Goal: Transaction & Acquisition: Purchase product/service

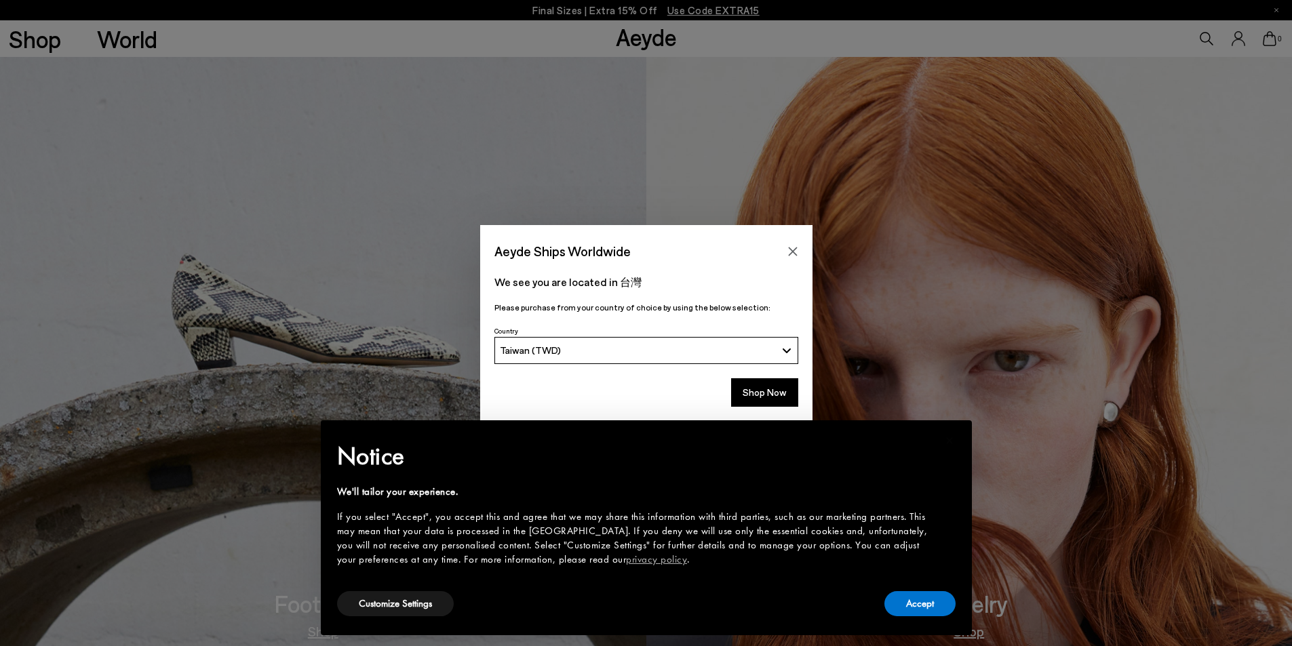
scroll to position [1085, 0]
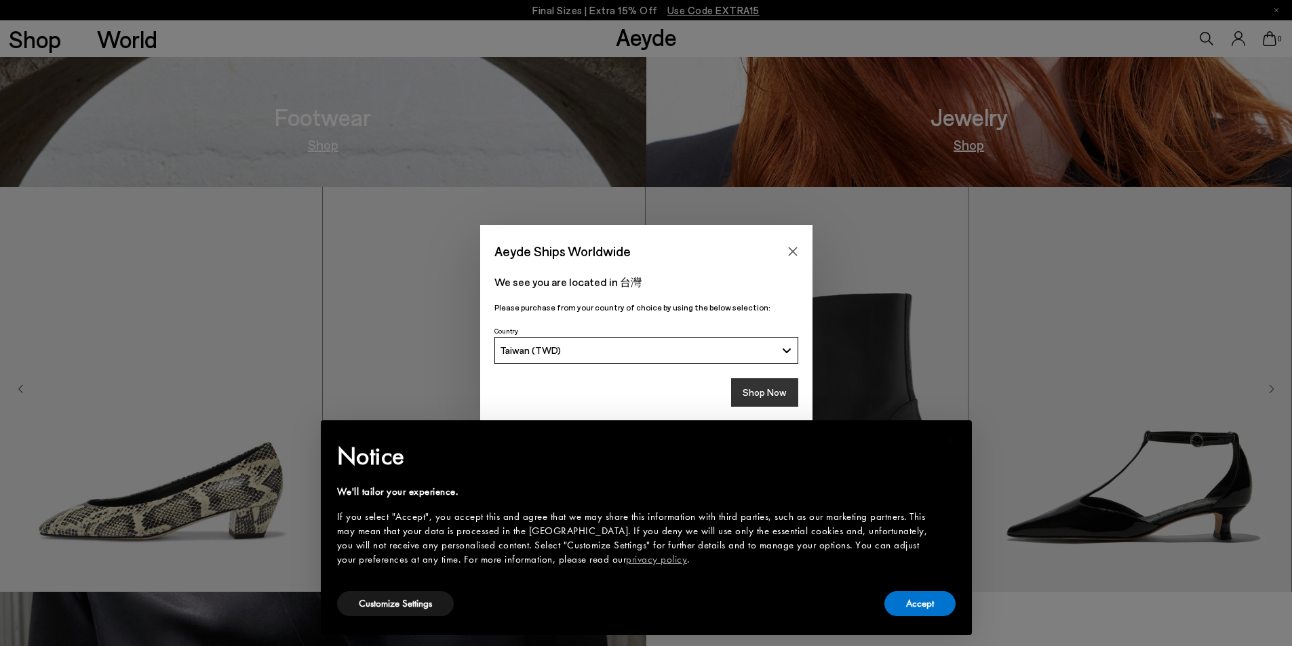
click at [752, 390] on button "Shop Now" at bounding box center [764, 392] width 67 height 28
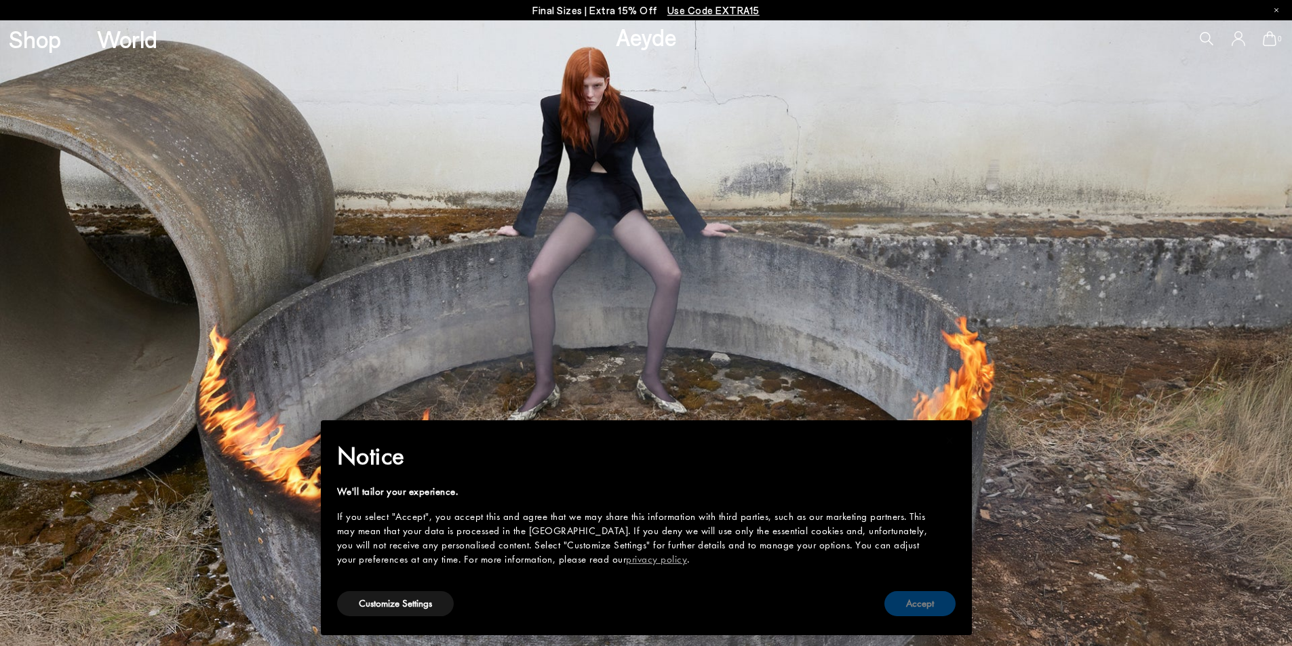
click at [938, 599] on button "Accept" at bounding box center [919, 603] width 71 height 25
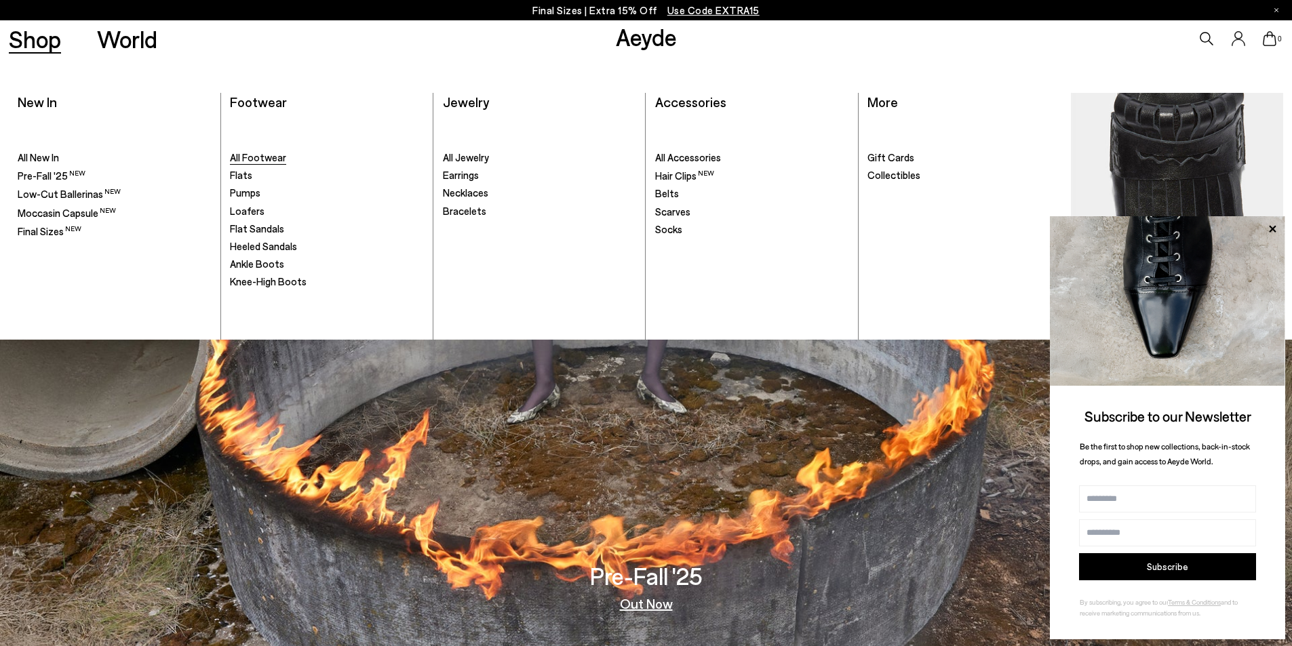
click at [275, 157] on span "All Footwear" at bounding box center [258, 157] width 56 height 12
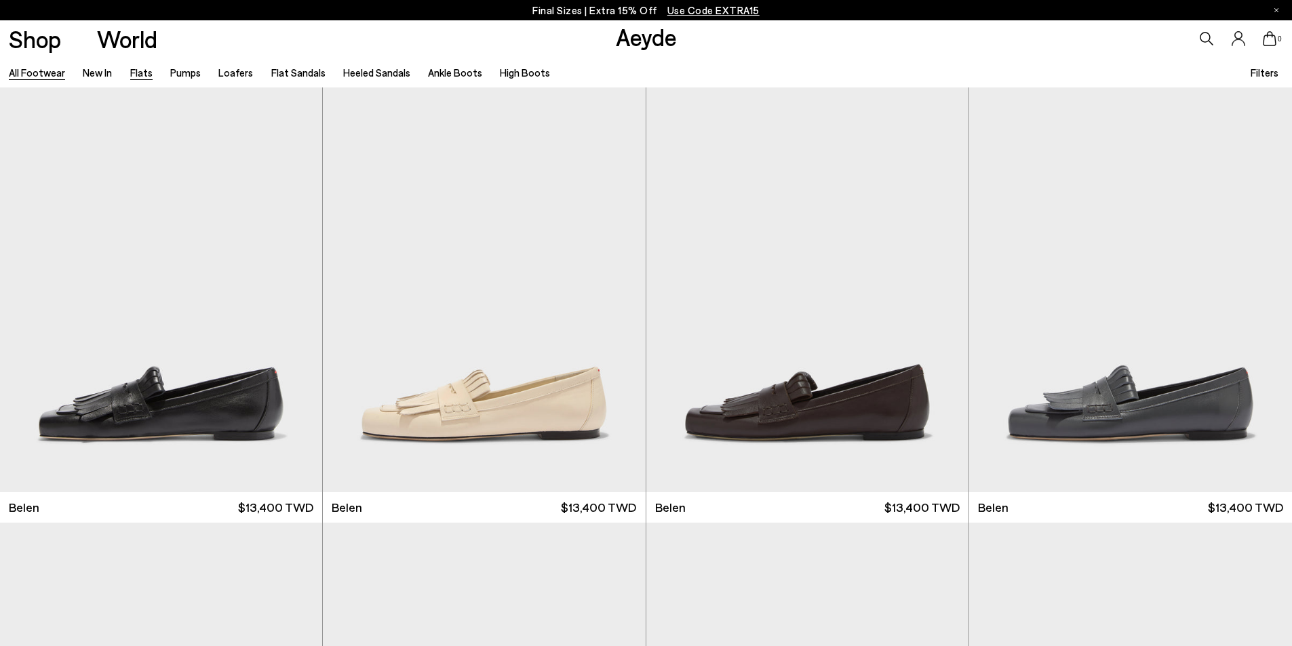
click at [134, 78] on link "Flats" at bounding box center [141, 72] width 22 height 12
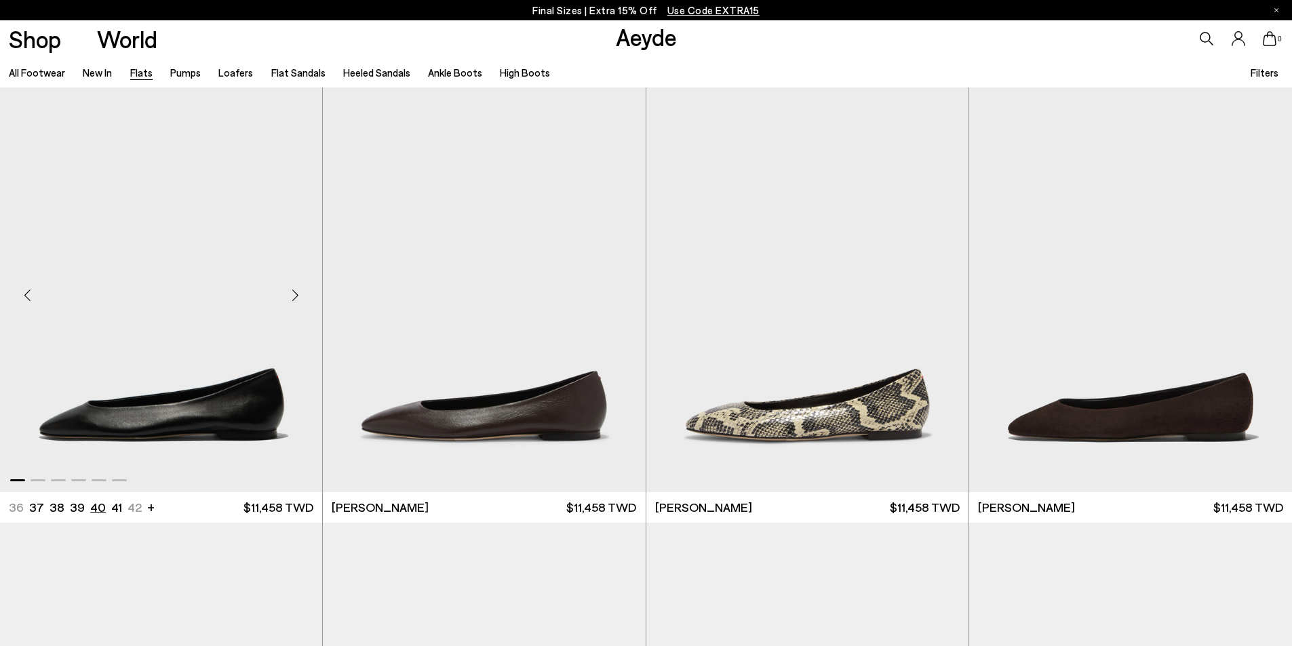
click at [99, 372] on img "1 / 6" at bounding box center [161, 289] width 322 height 405
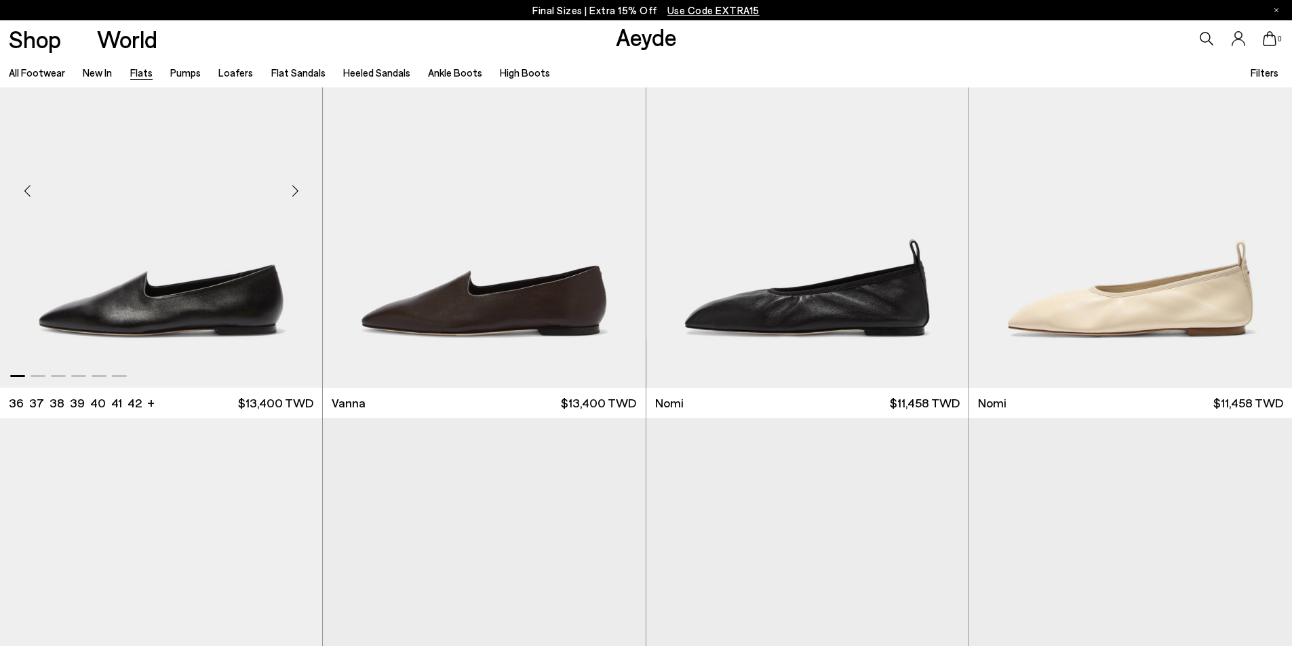
scroll to position [543, 0]
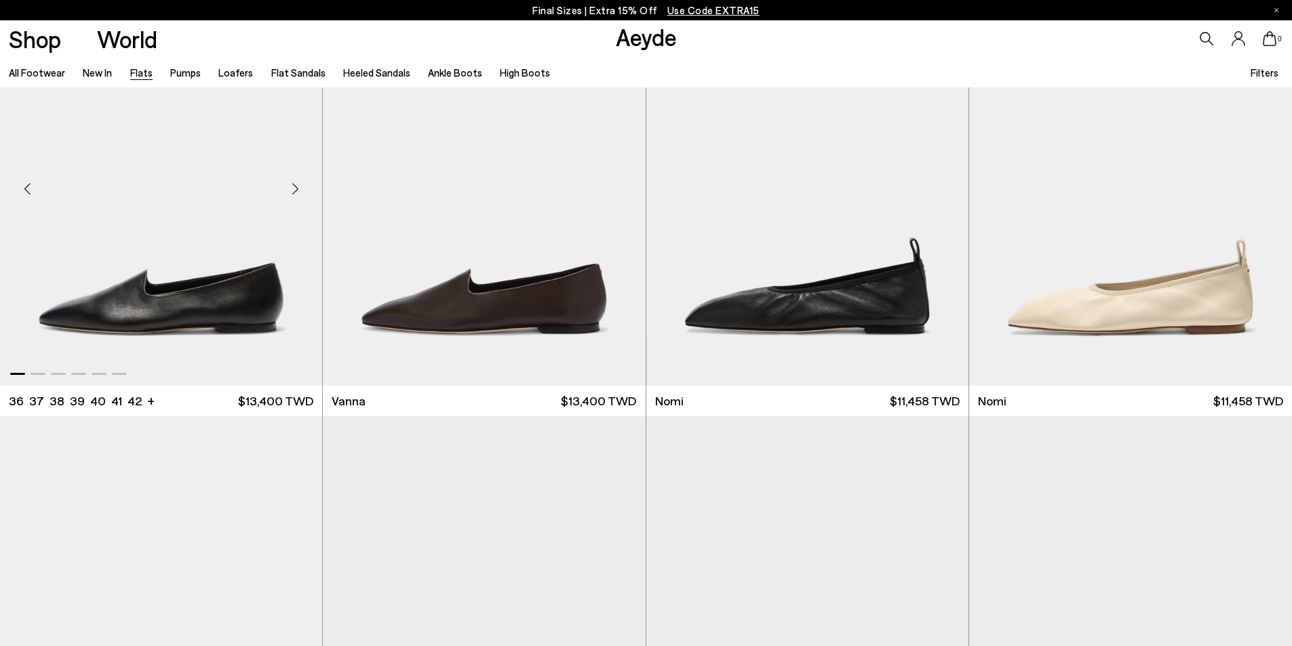
click at [288, 193] on div "Next slide" at bounding box center [295, 188] width 41 height 41
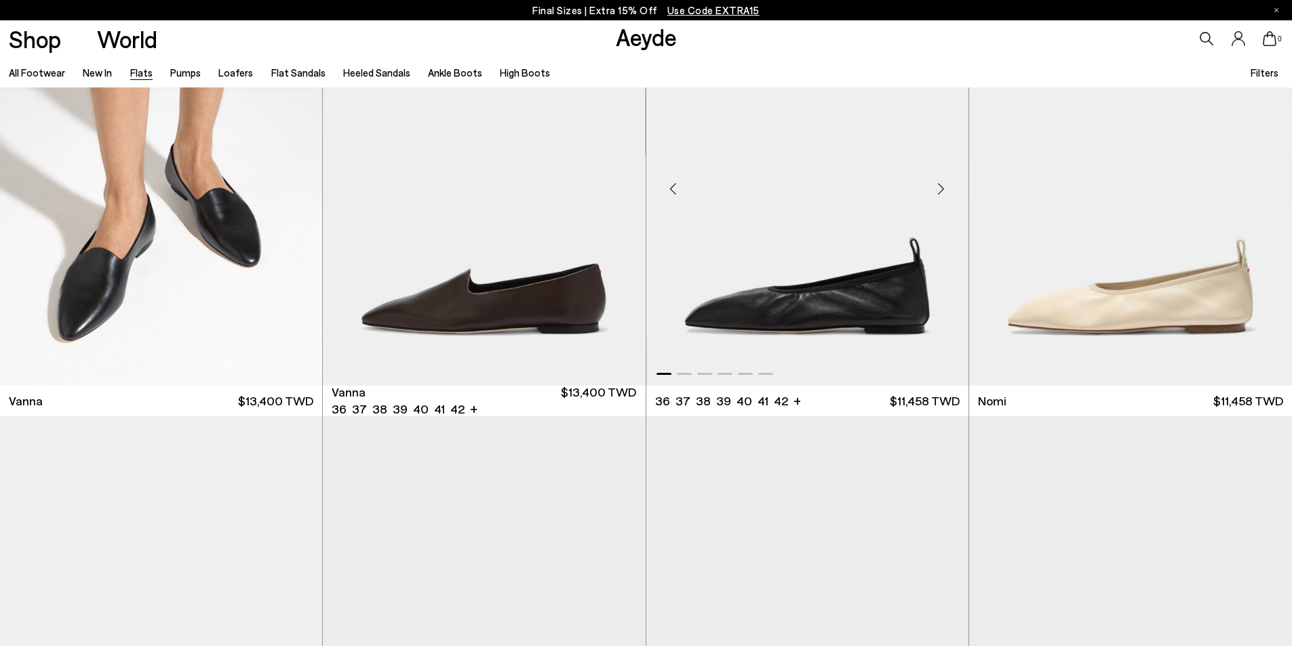
click at [712, 372] on div at bounding box center [807, 371] width 322 height 16
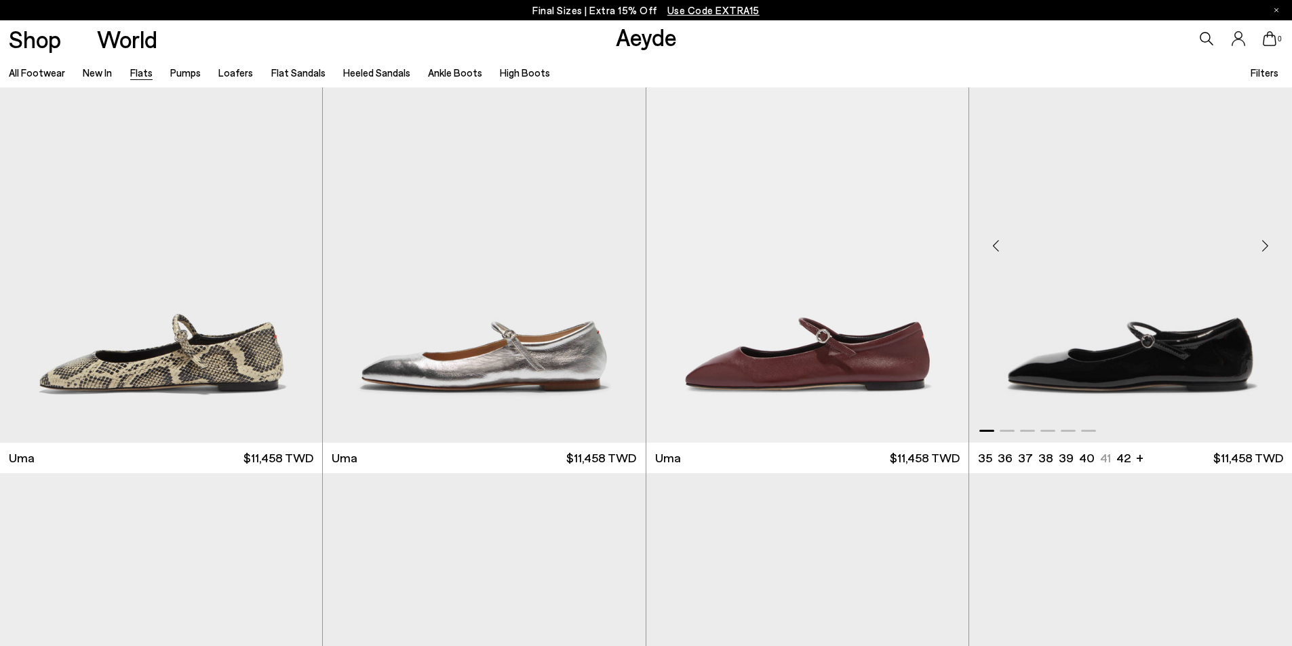
scroll to position [1899, 0]
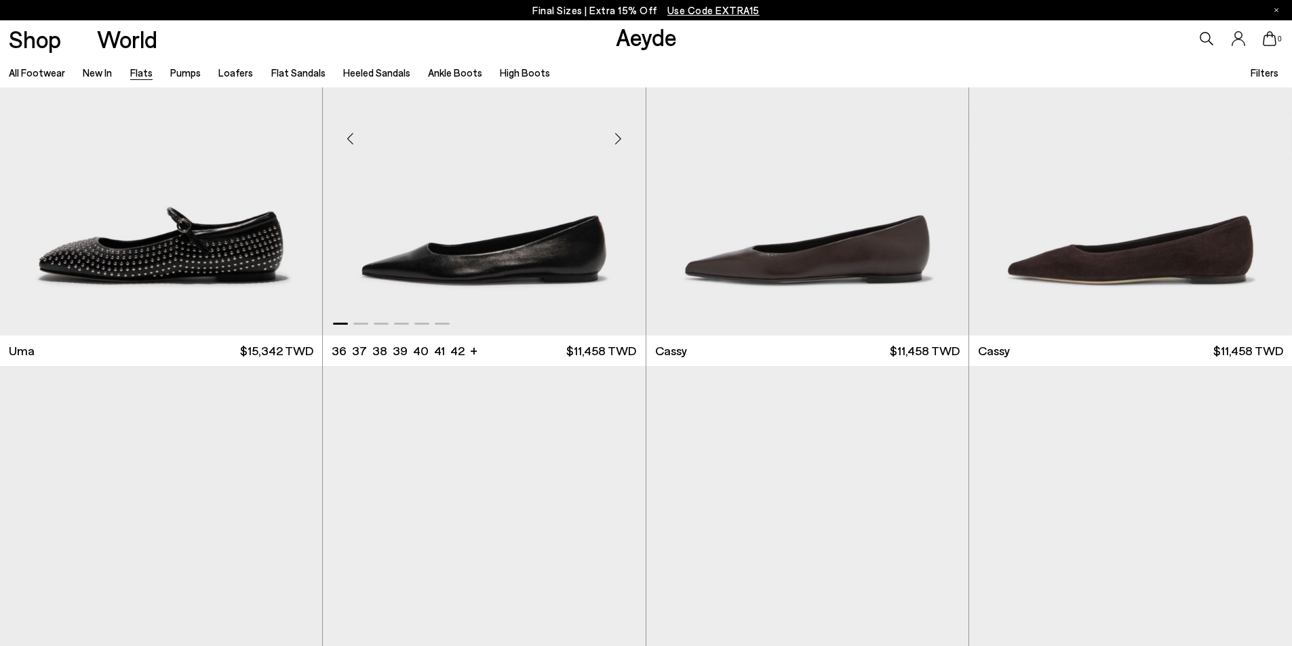
click at [614, 132] on div "Next slide" at bounding box center [618, 139] width 41 height 41
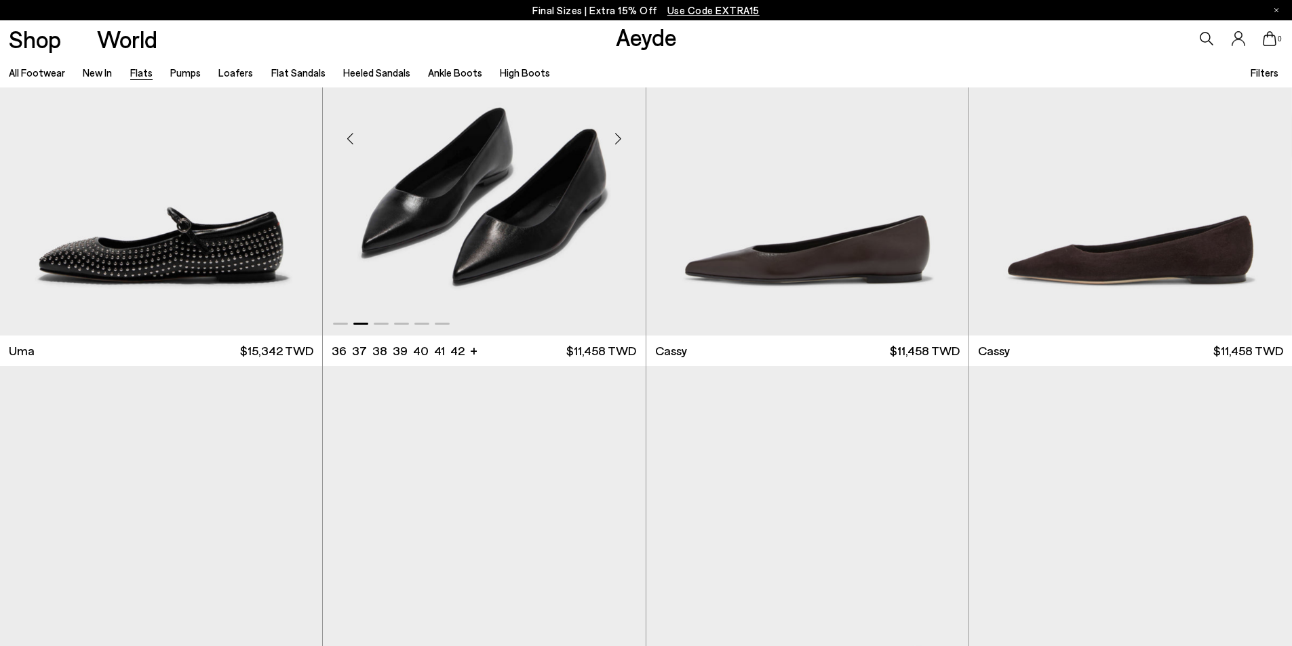
click at [614, 132] on div "Next slide" at bounding box center [618, 139] width 41 height 41
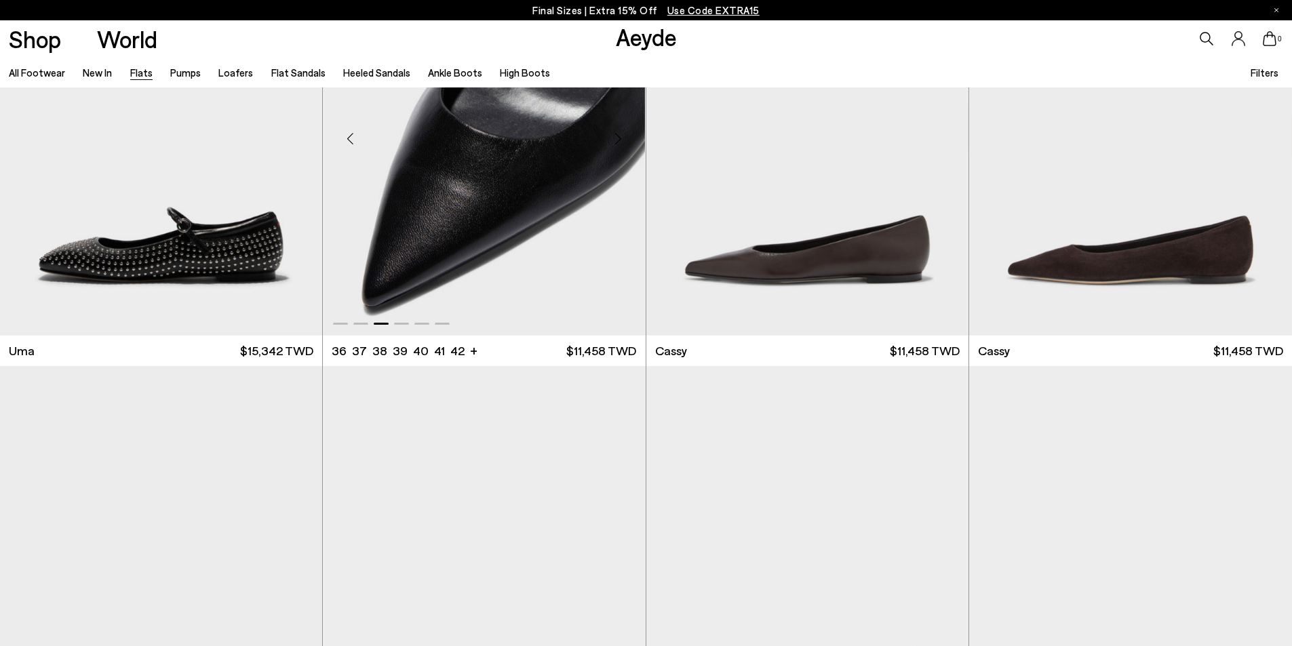
click at [614, 132] on div "Next slide" at bounding box center [618, 139] width 41 height 41
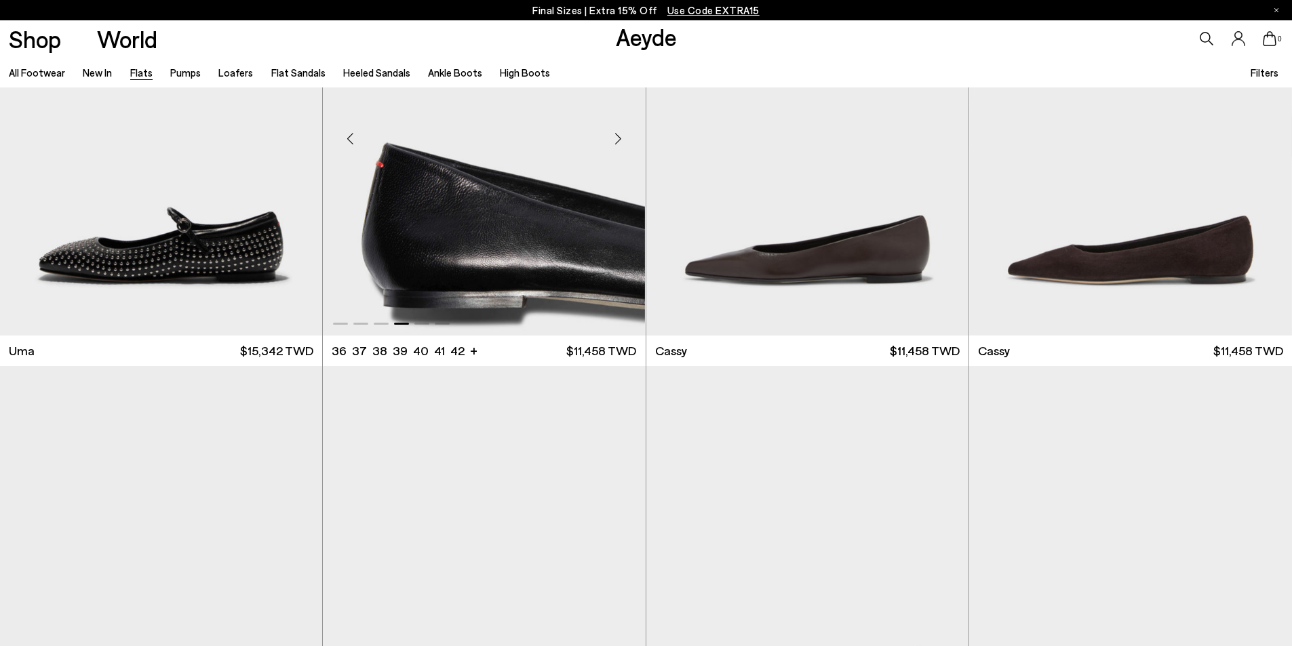
click at [614, 132] on div "Next slide" at bounding box center [618, 139] width 41 height 41
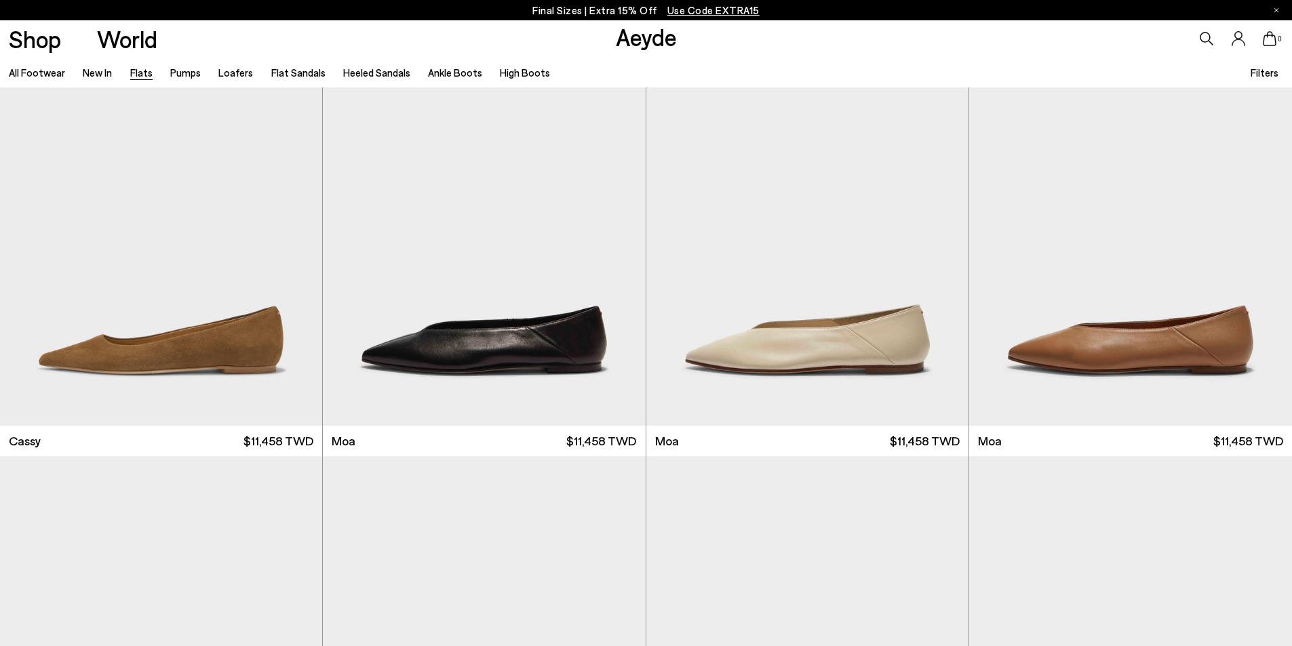
scroll to position [2306, 0]
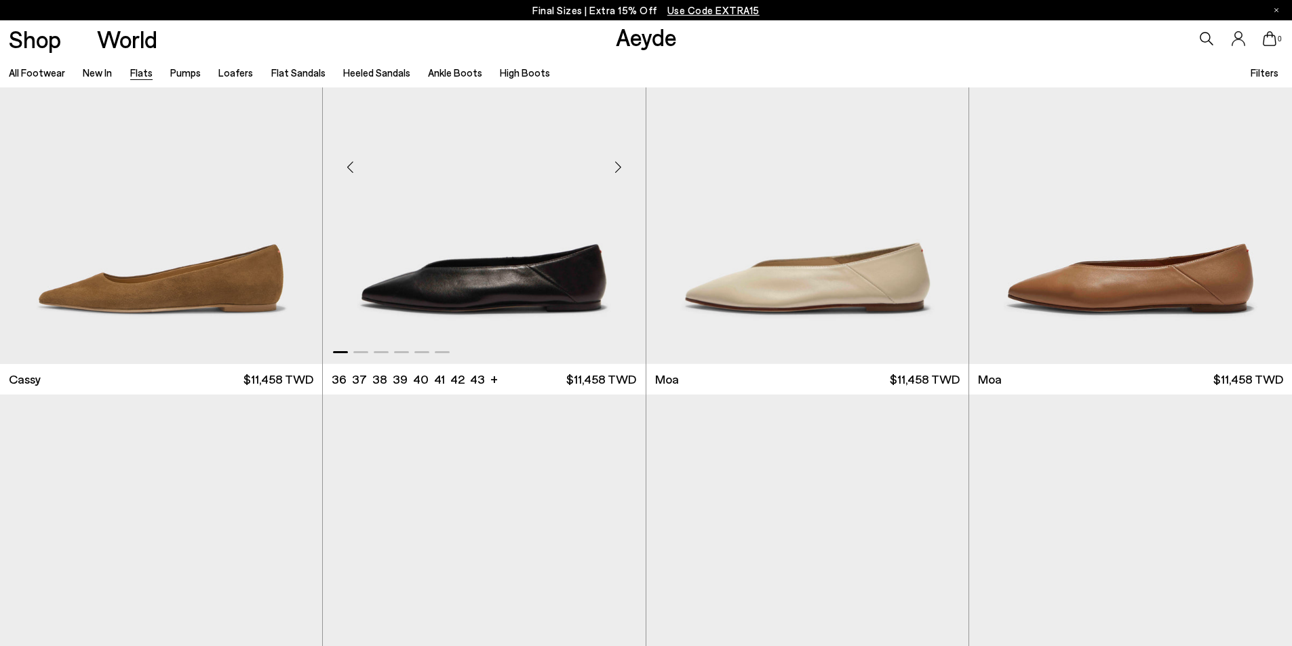
click at [618, 166] on div "Next slide" at bounding box center [618, 167] width 41 height 41
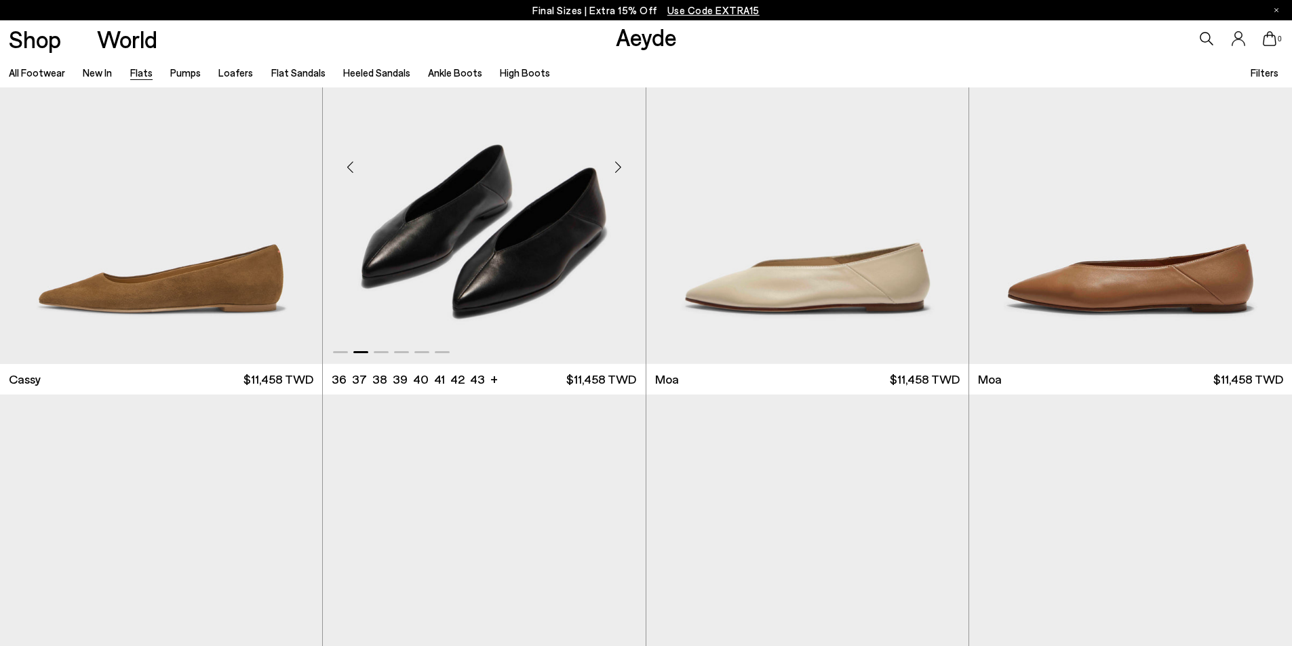
click at [618, 166] on div "Next slide" at bounding box center [618, 167] width 41 height 41
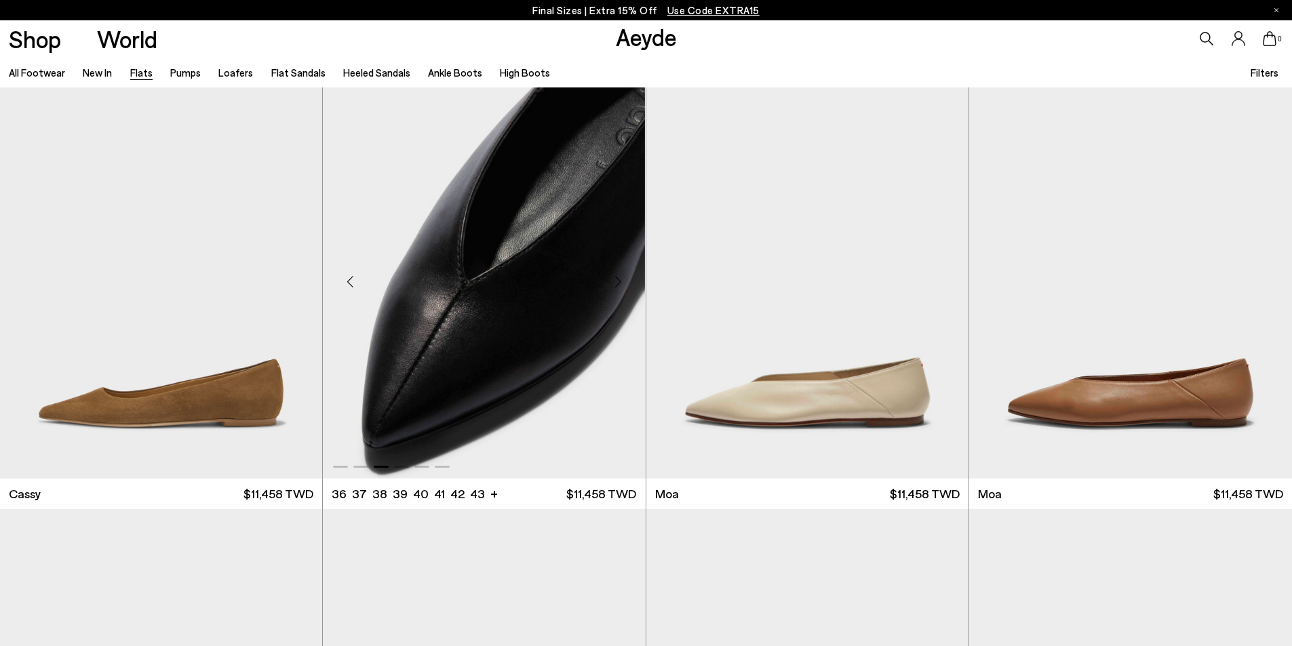
scroll to position [2035, 0]
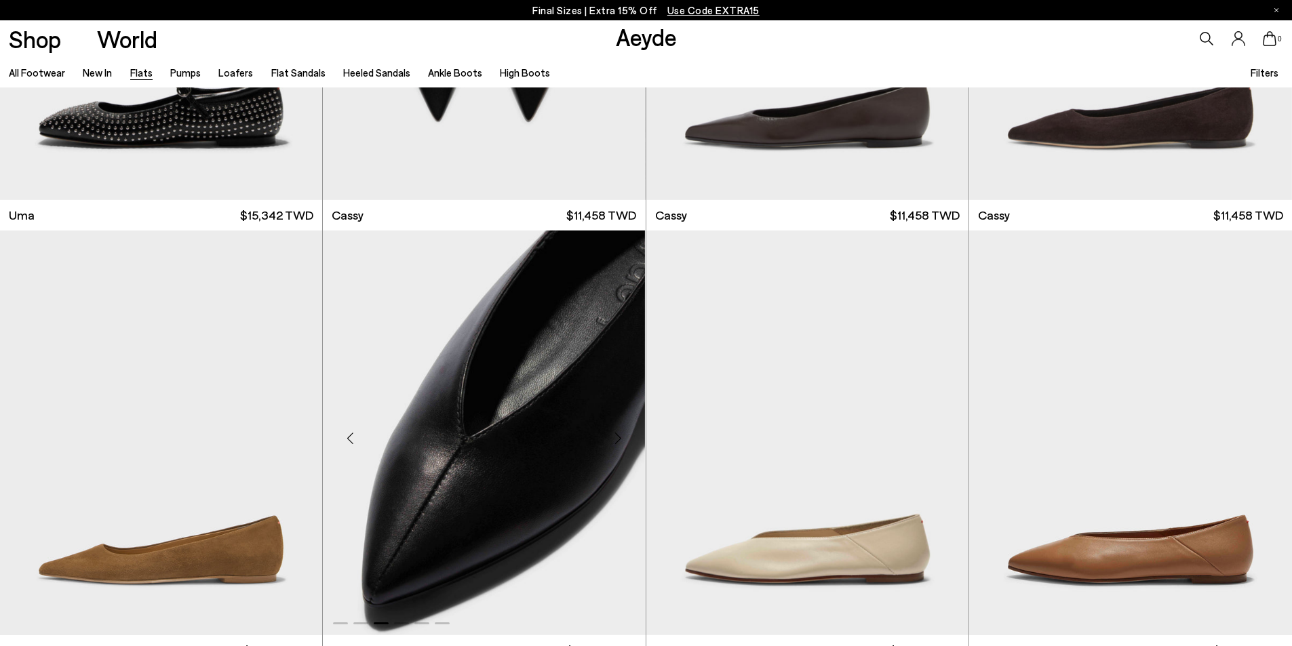
click at [420, 445] on img "3 / 6" at bounding box center [484, 433] width 322 height 405
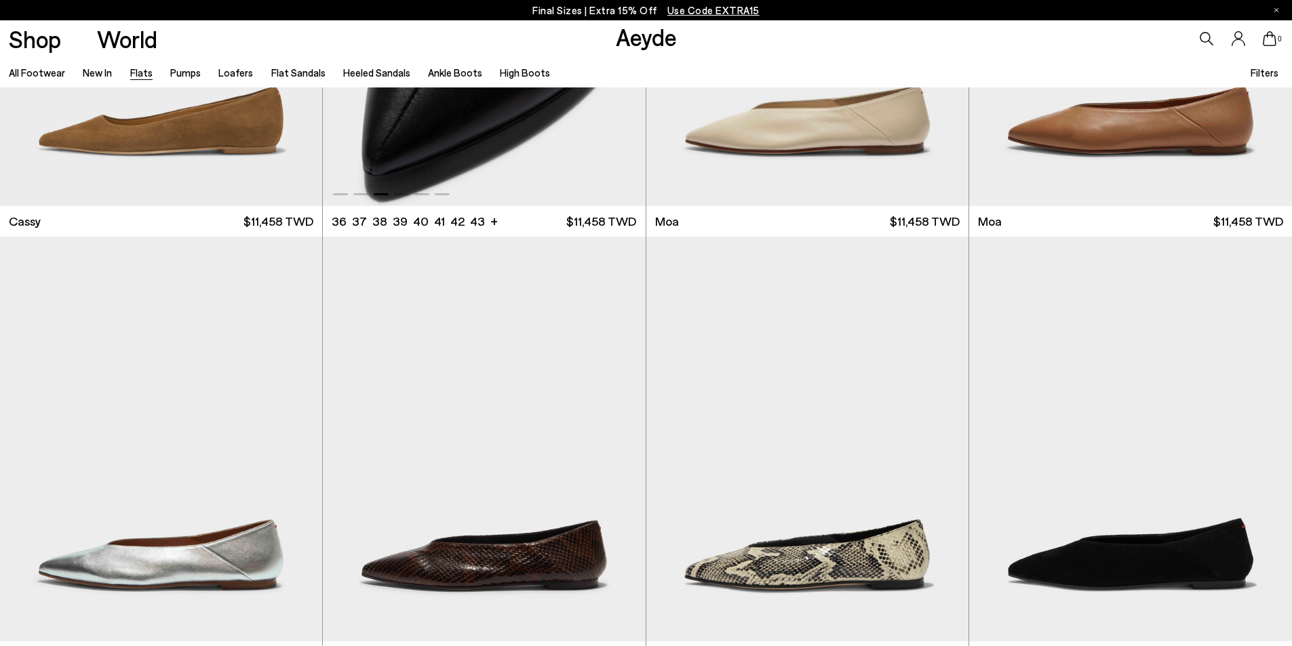
scroll to position [2713, 0]
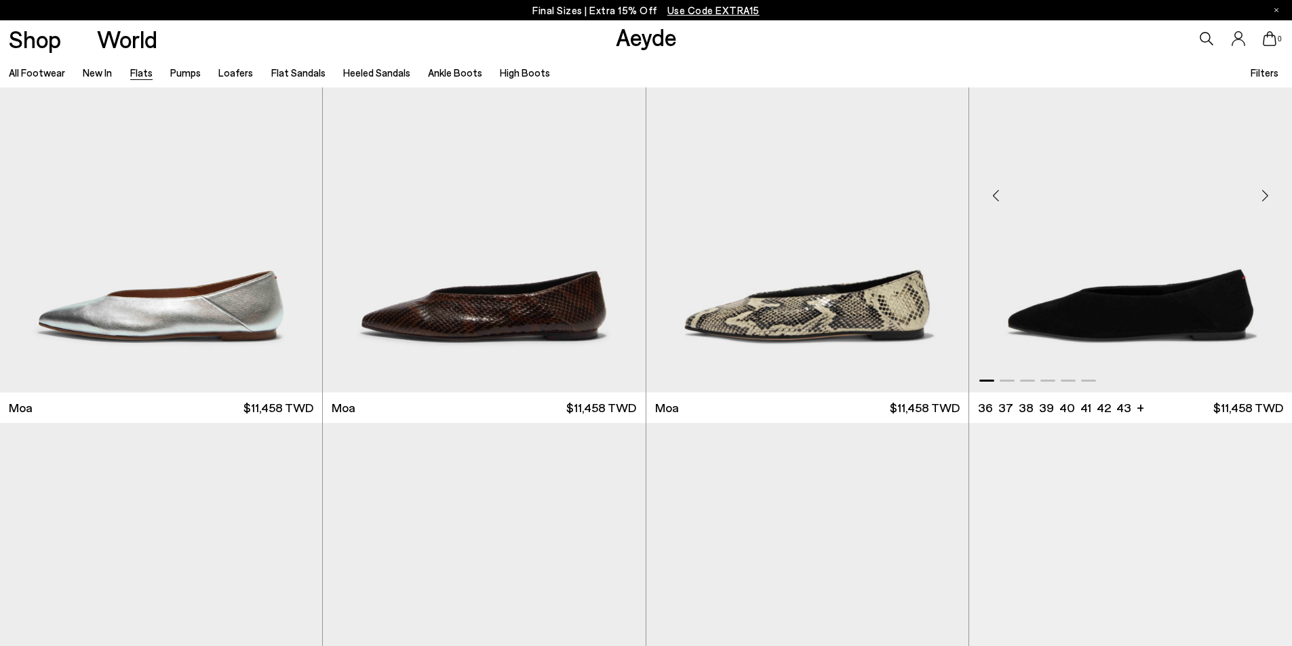
click at [1263, 197] on div "Next slide" at bounding box center [1264, 196] width 41 height 41
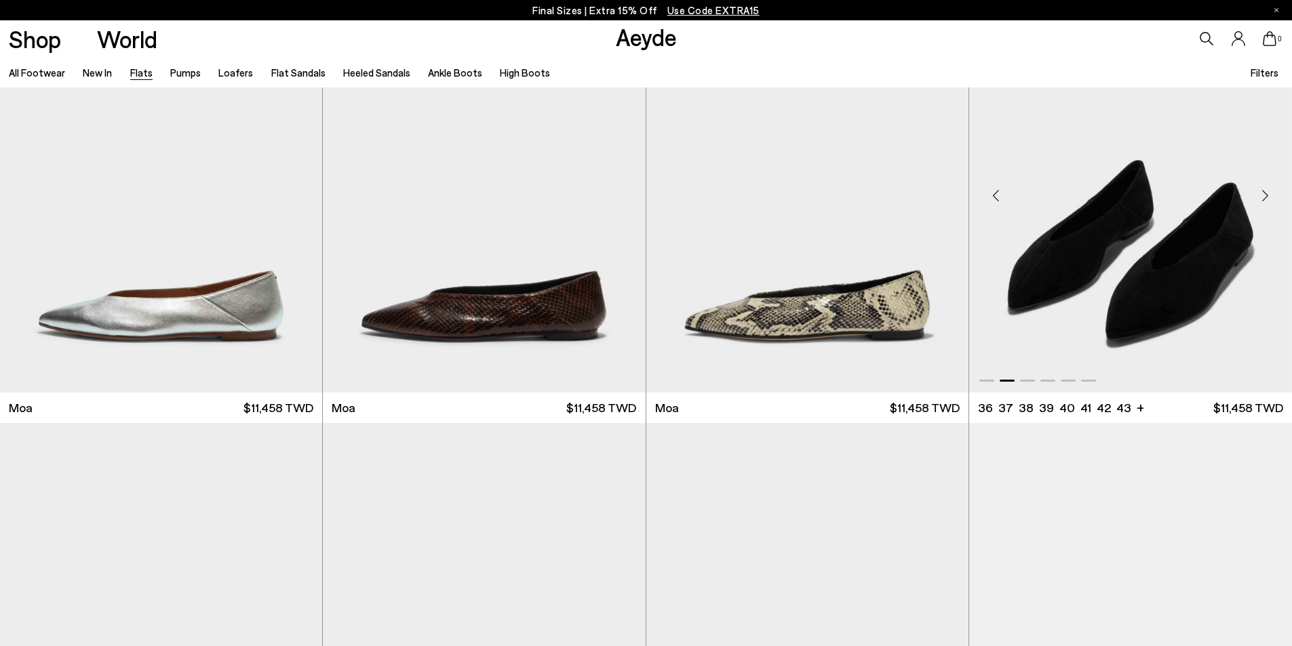
click at [1263, 197] on div "Next slide" at bounding box center [1264, 196] width 41 height 41
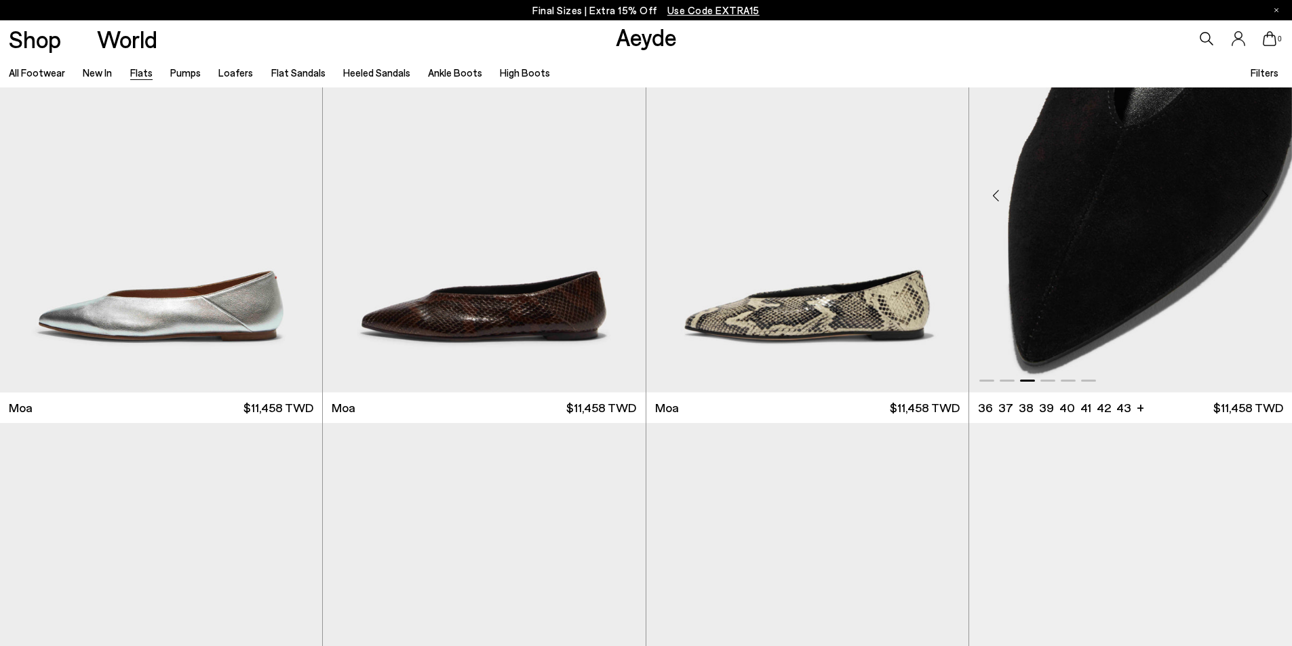
click at [1263, 197] on div "Next slide" at bounding box center [1264, 196] width 41 height 41
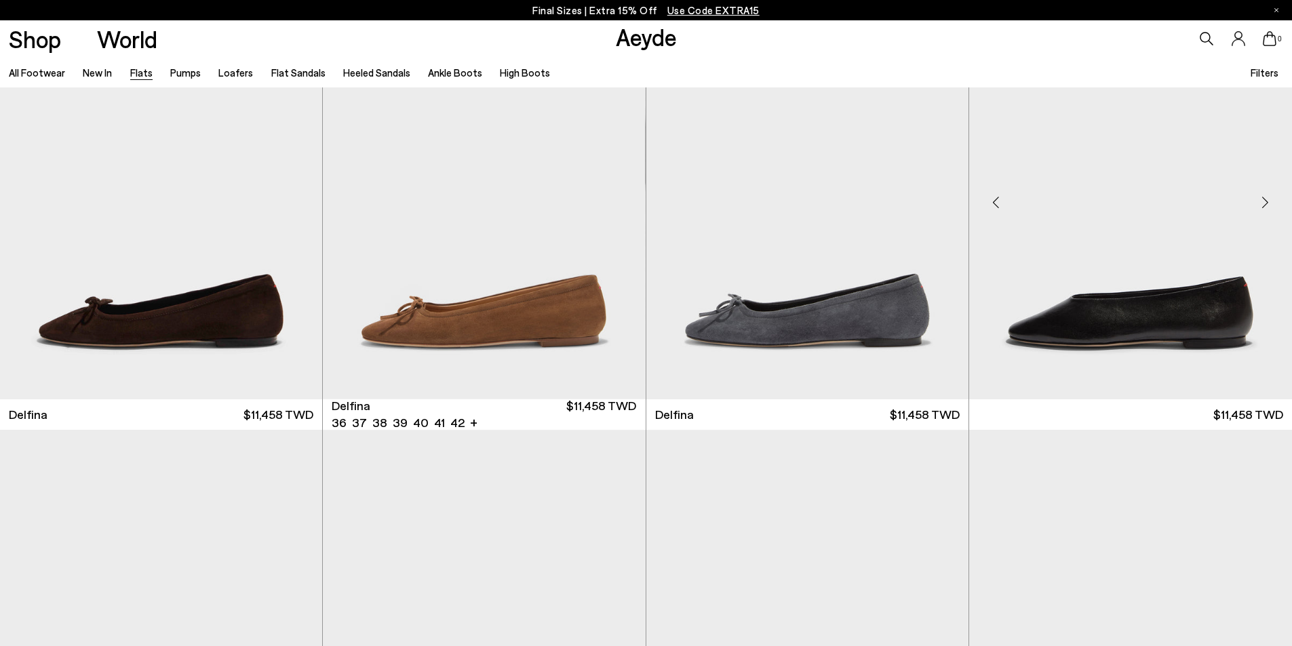
scroll to position [3527, 0]
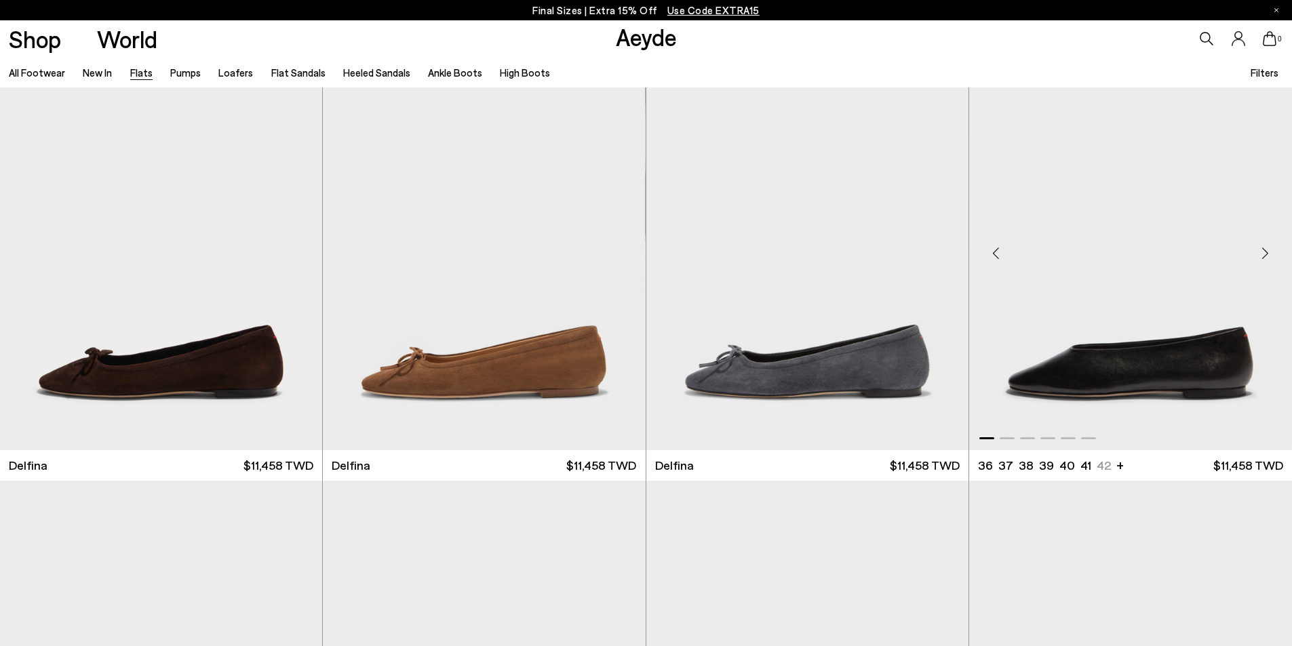
click at [1266, 258] on div "Next slide" at bounding box center [1264, 253] width 41 height 41
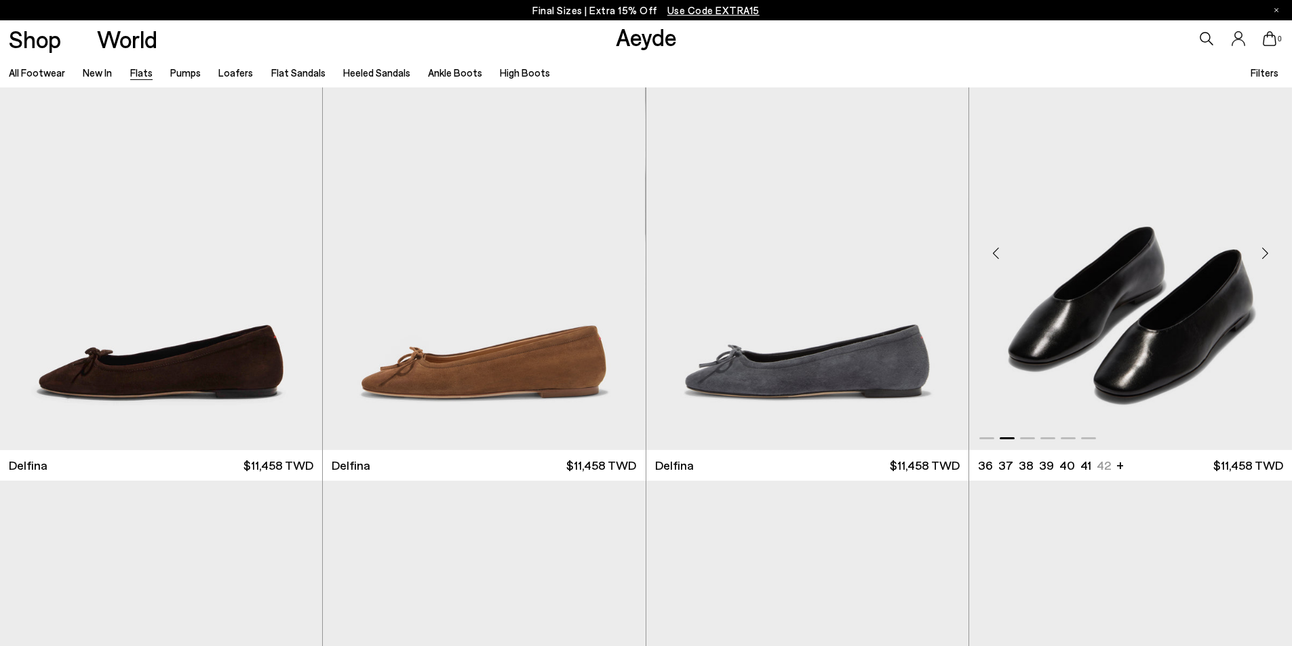
click at [1266, 258] on div "Next slide" at bounding box center [1264, 253] width 41 height 41
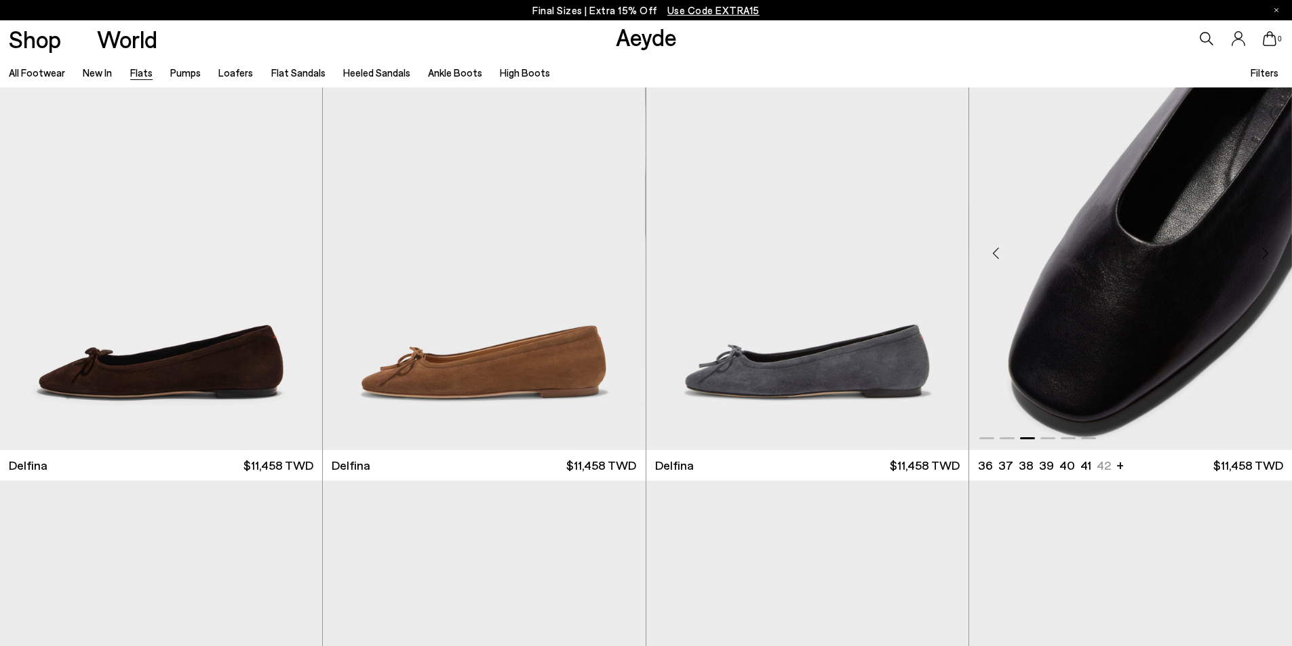
click at [1266, 258] on div "Next slide" at bounding box center [1264, 253] width 41 height 41
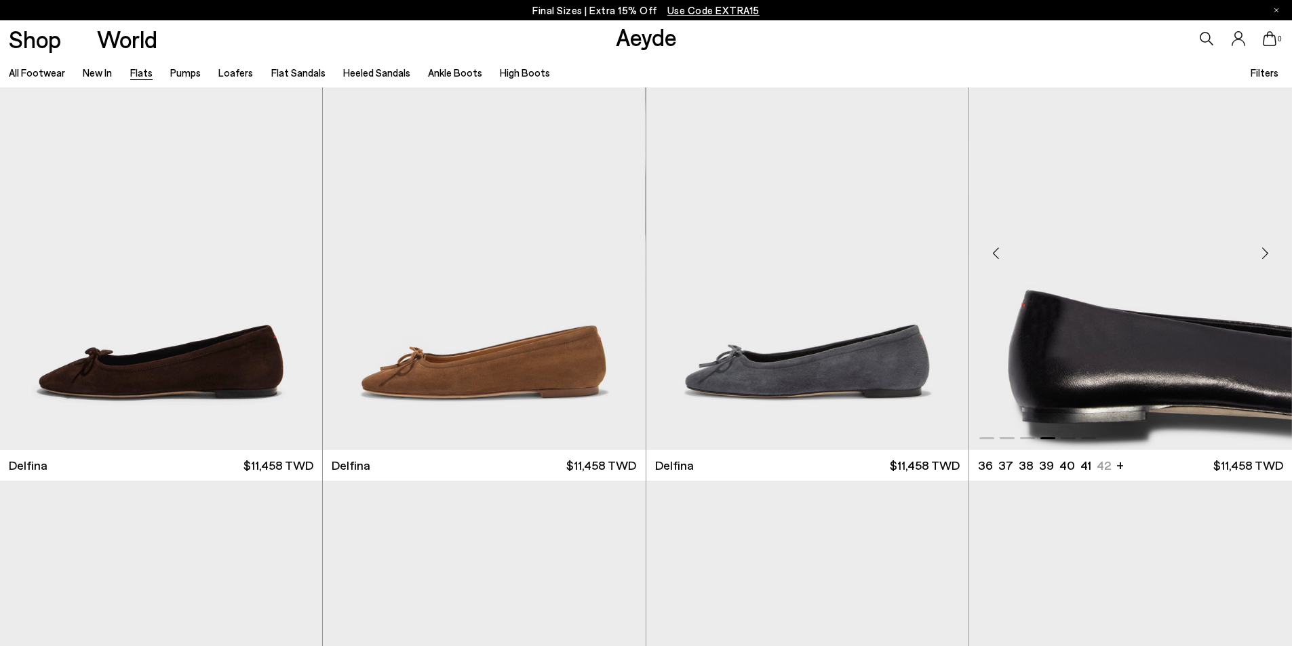
click at [1266, 258] on div "Next slide" at bounding box center [1264, 253] width 41 height 41
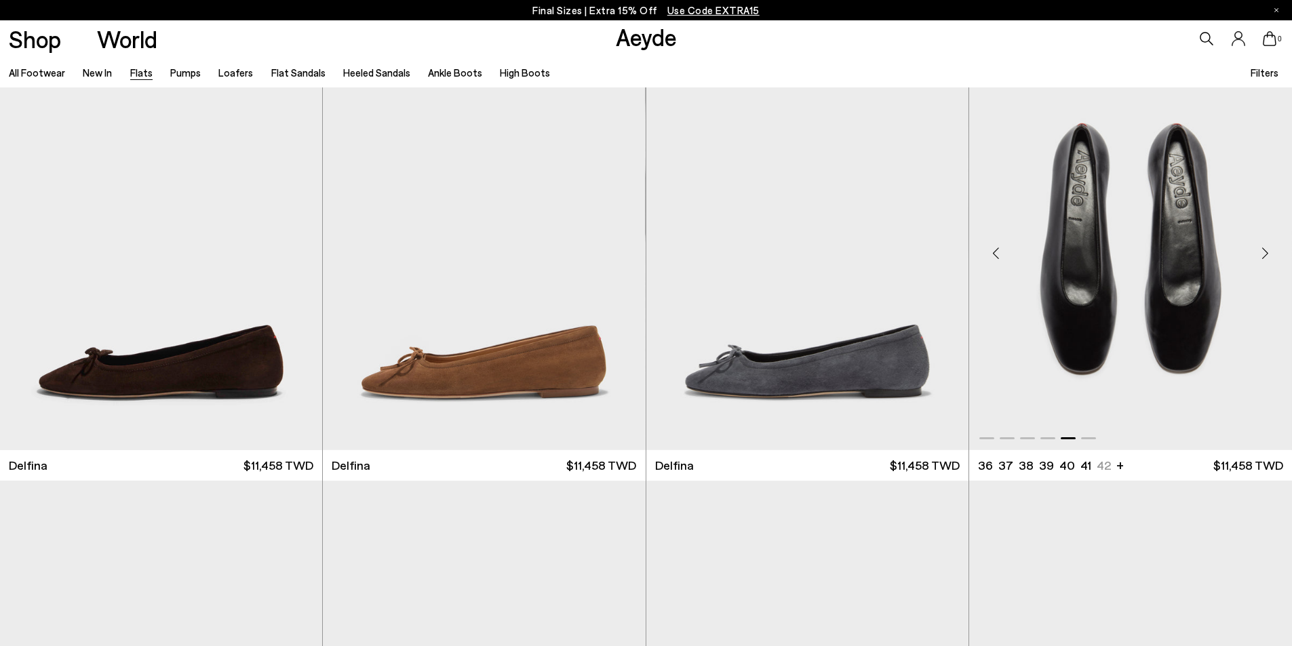
click at [1210, 279] on img "5 / 6" at bounding box center [1130, 247] width 323 height 405
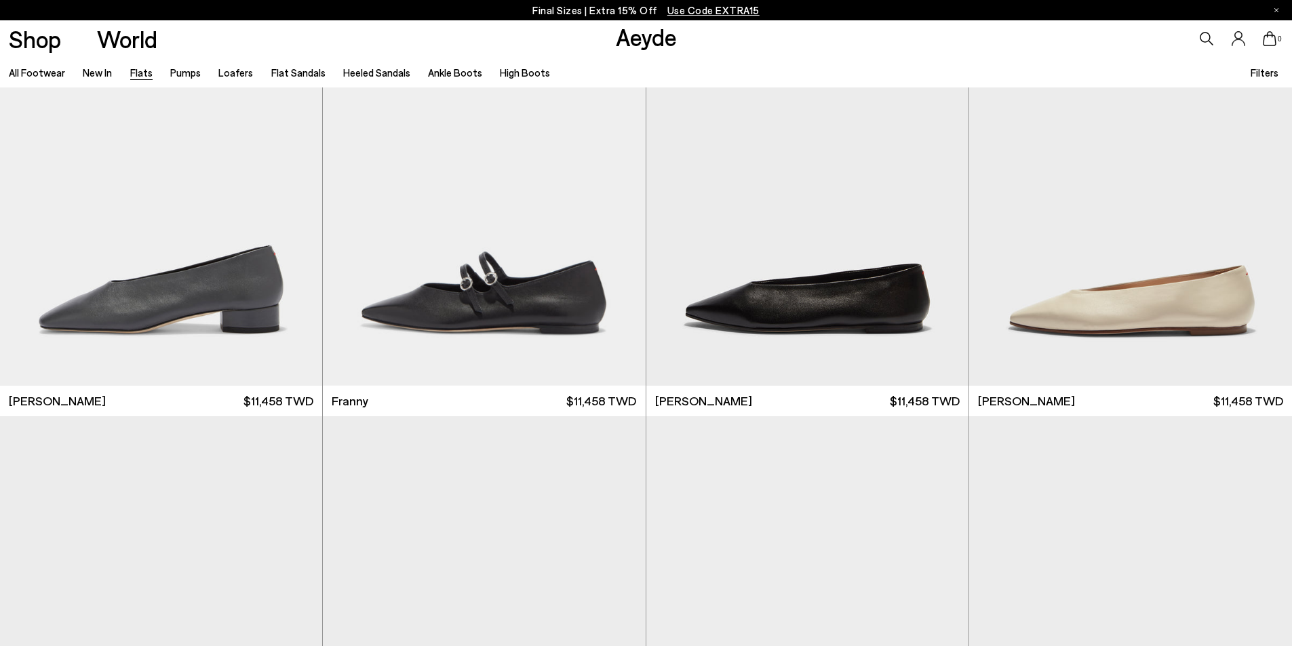
scroll to position [5154, 0]
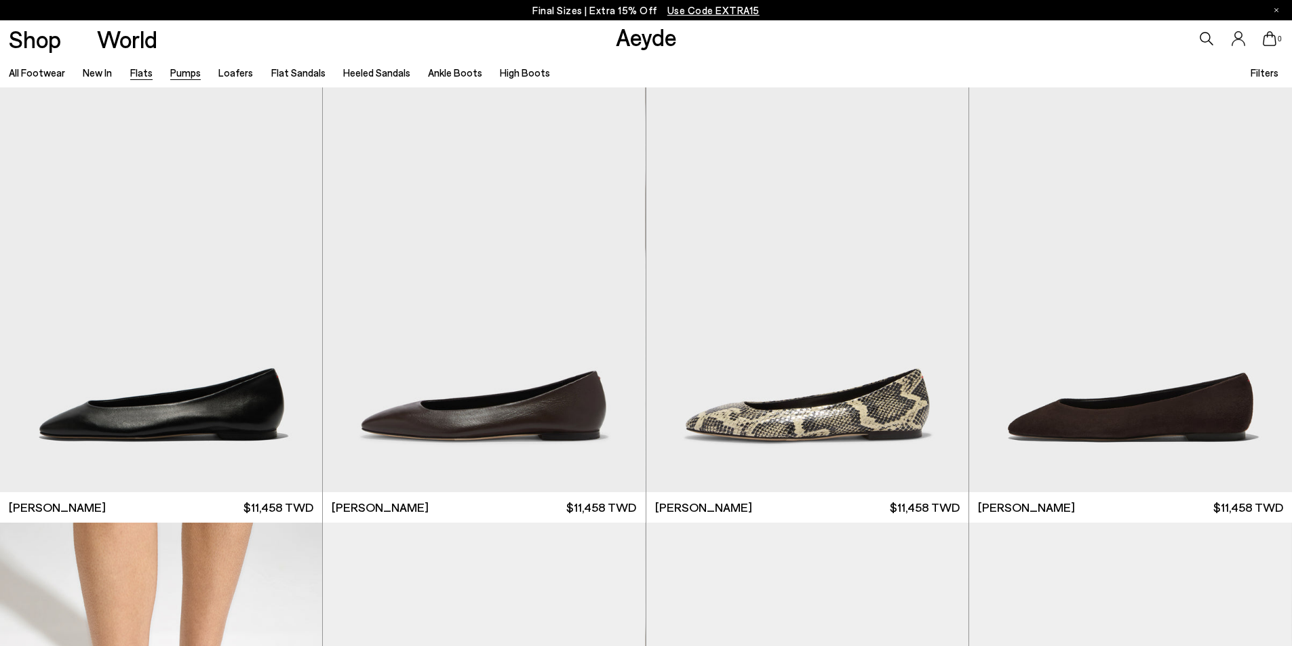
click at [180, 76] on link "Pumps" at bounding box center [185, 72] width 31 height 12
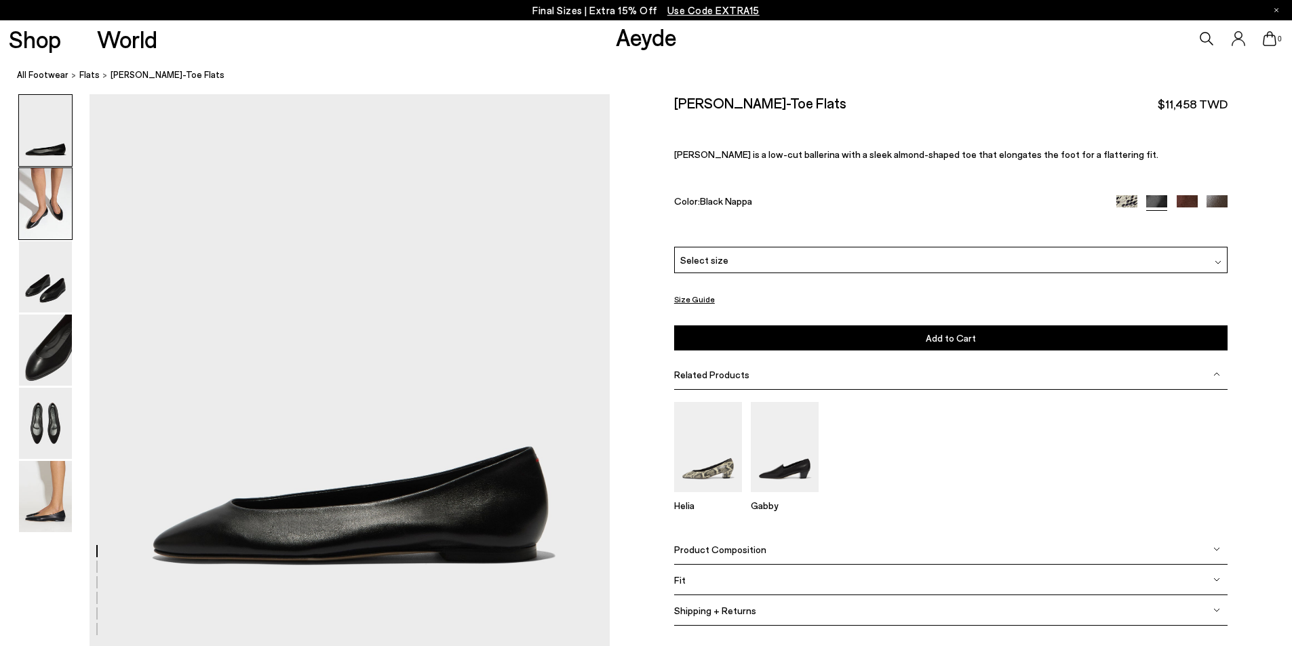
click at [36, 186] on img at bounding box center [45, 203] width 53 height 71
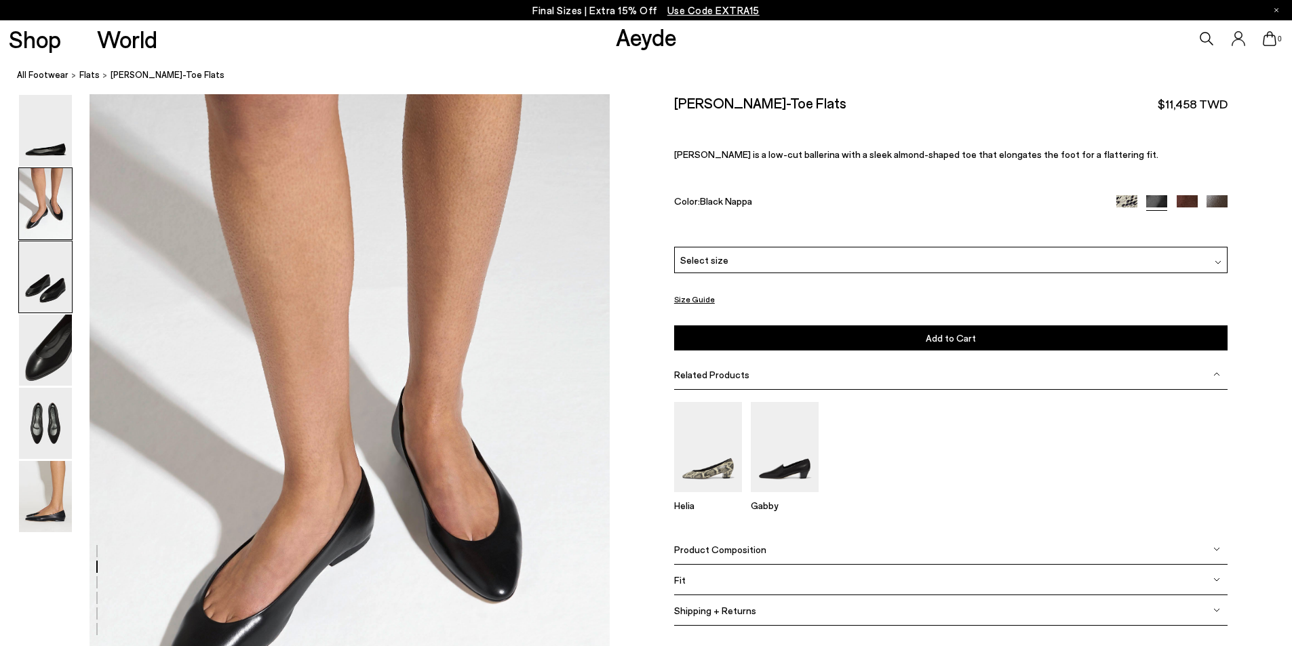
click at [49, 279] on img at bounding box center [45, 276] width 53 height 71
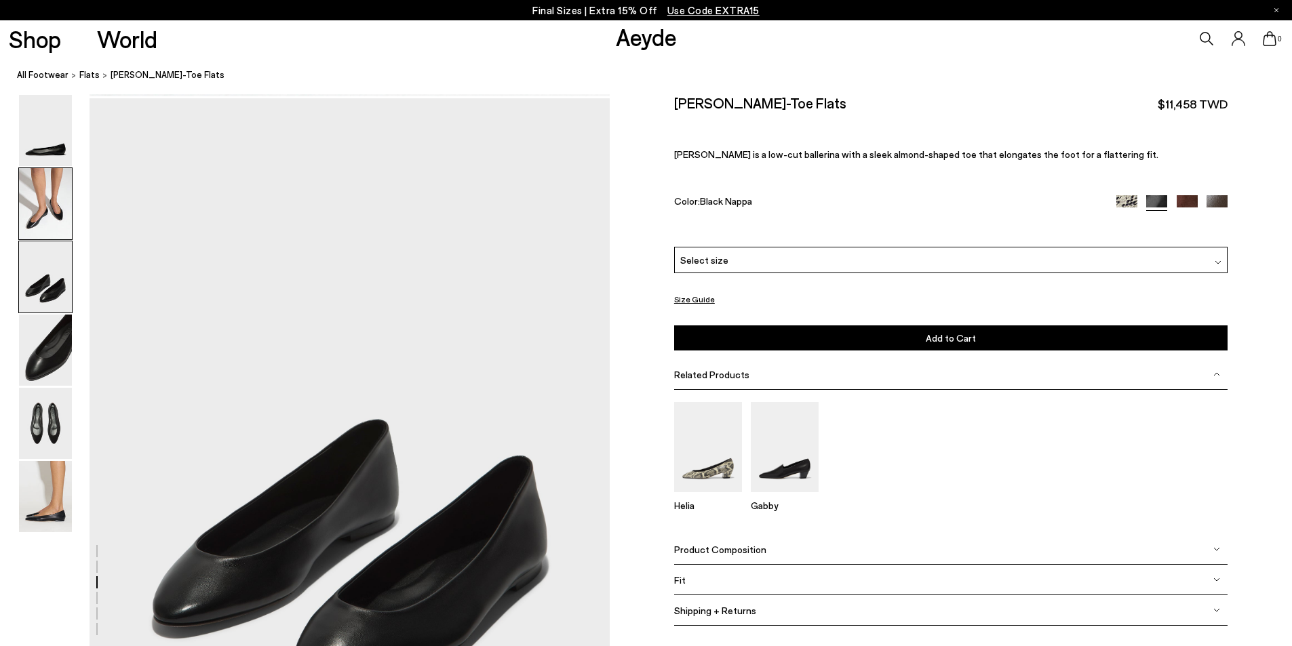
scroll to position [1251, 0]
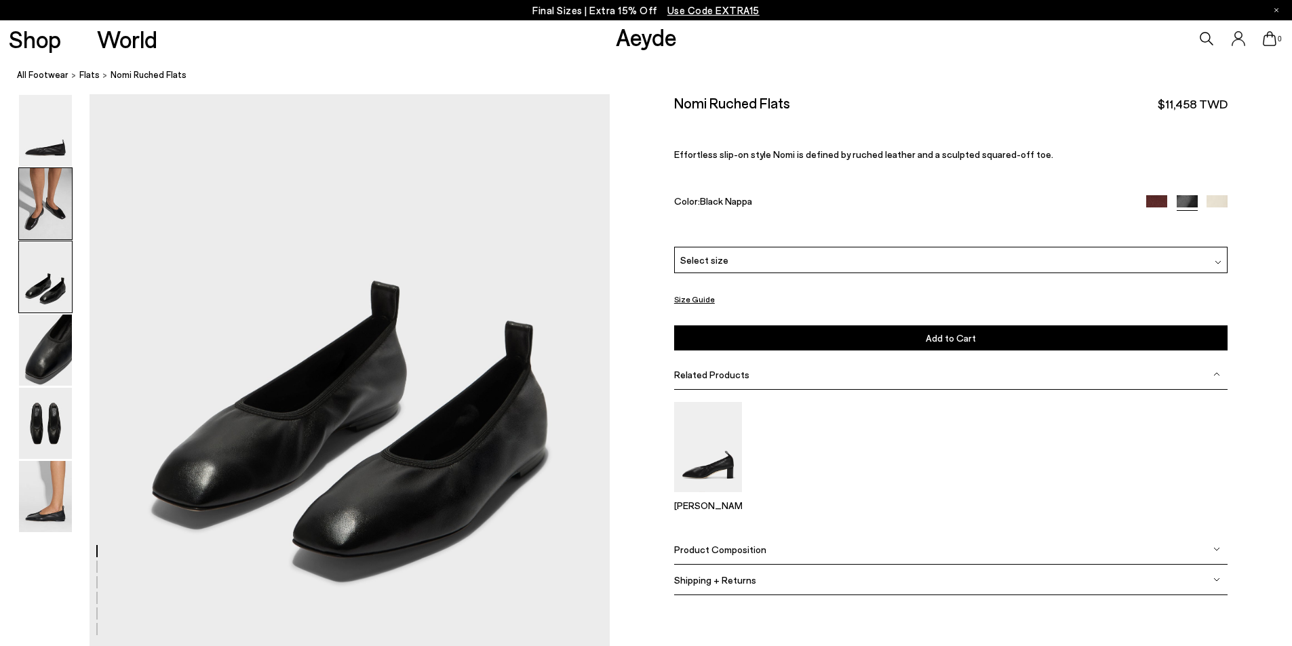
click at [37, 226] on img at bounding box center [45, 203] width 53 height 71
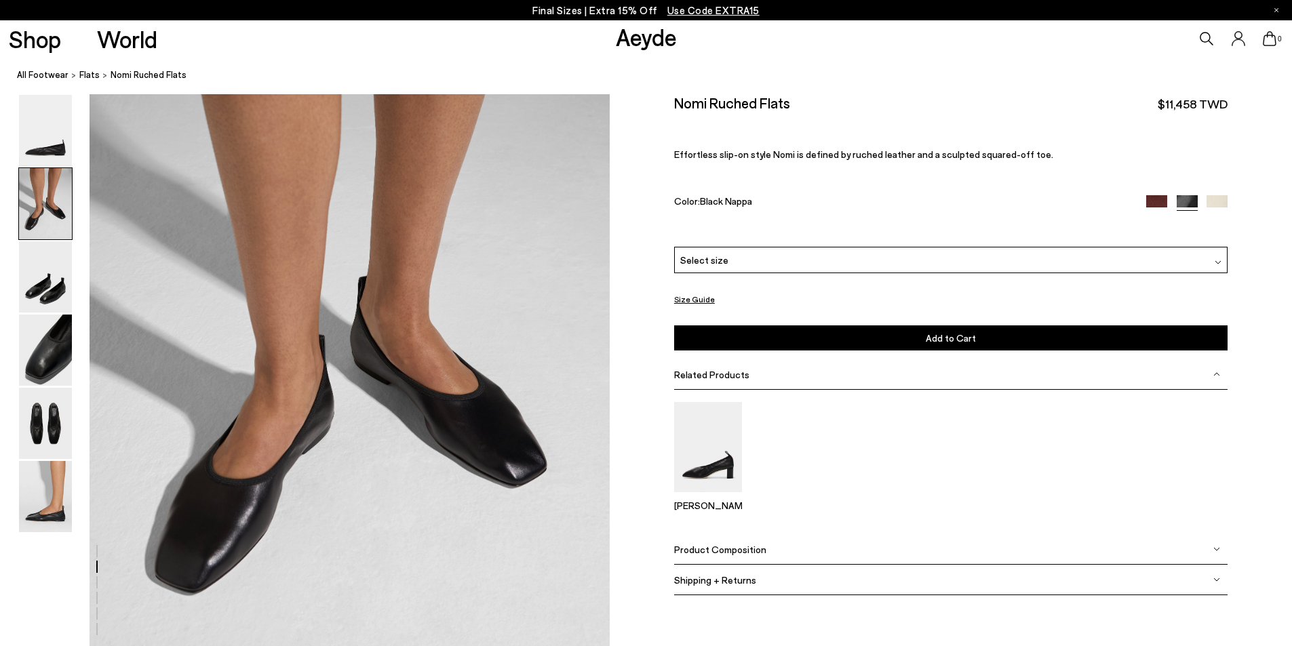
scroll to position [691, 0]
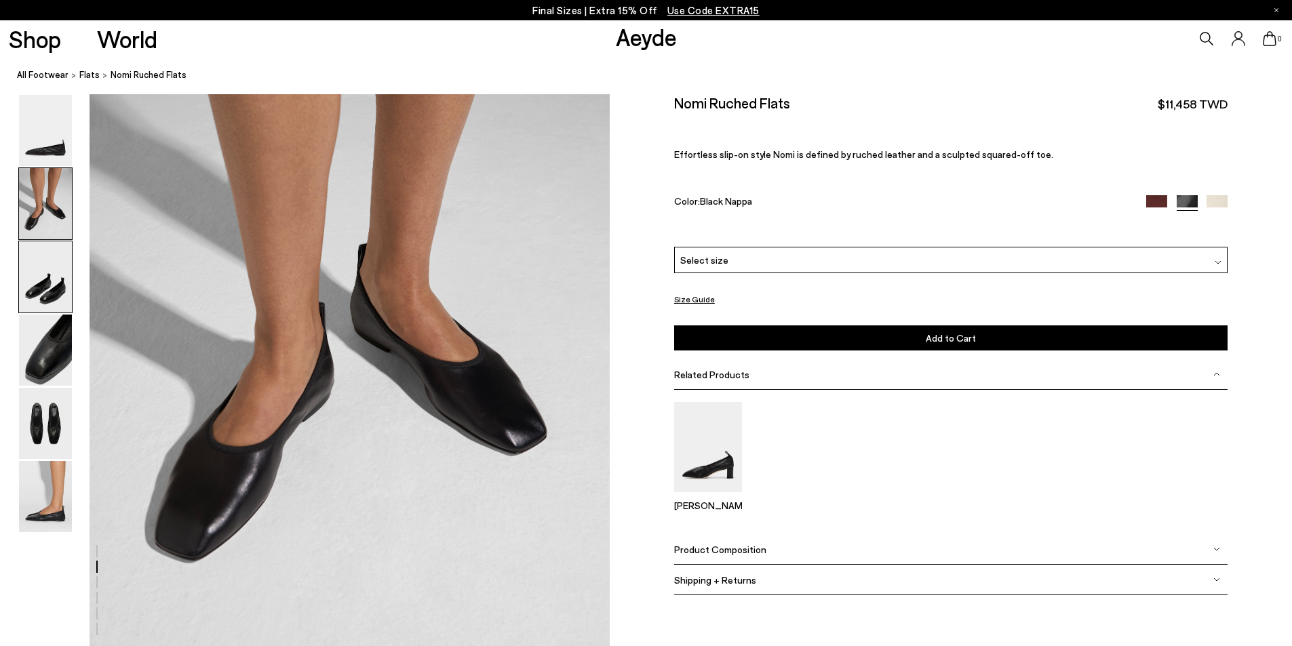
click at [37, 301] on img at bounding box center [45, 276] width 53 height 71
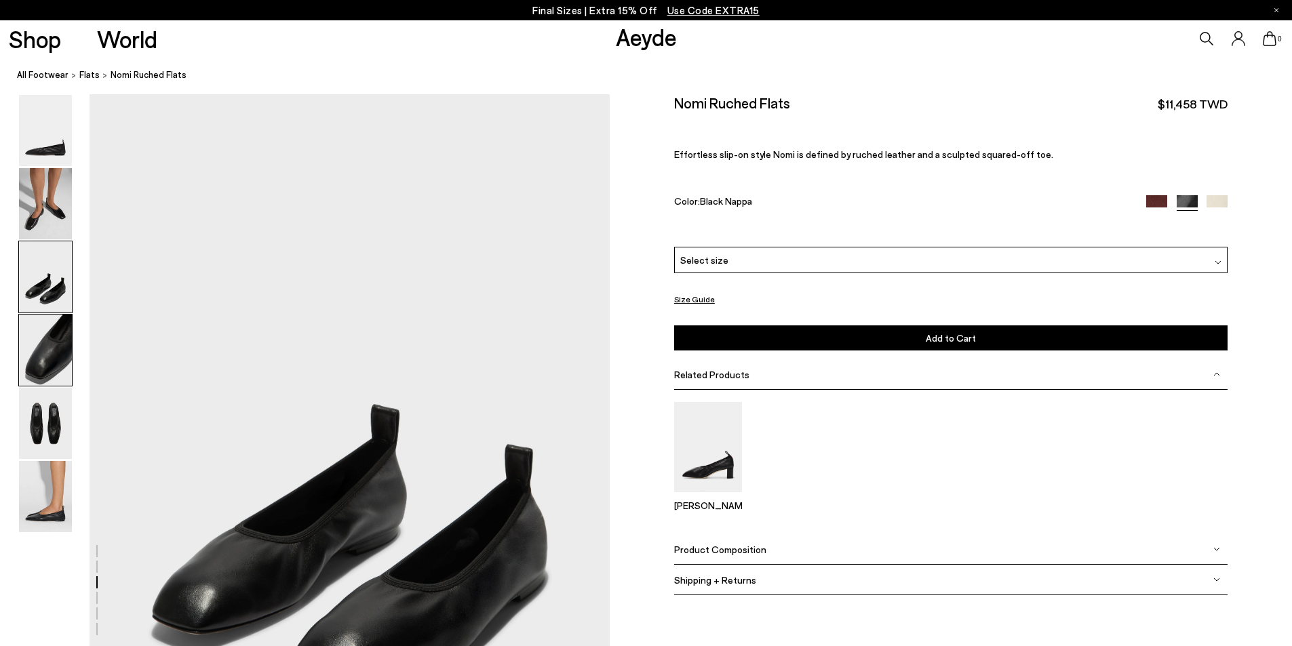
click at [39, 345] on img at bounding box center [45, 350] width 53 height 71
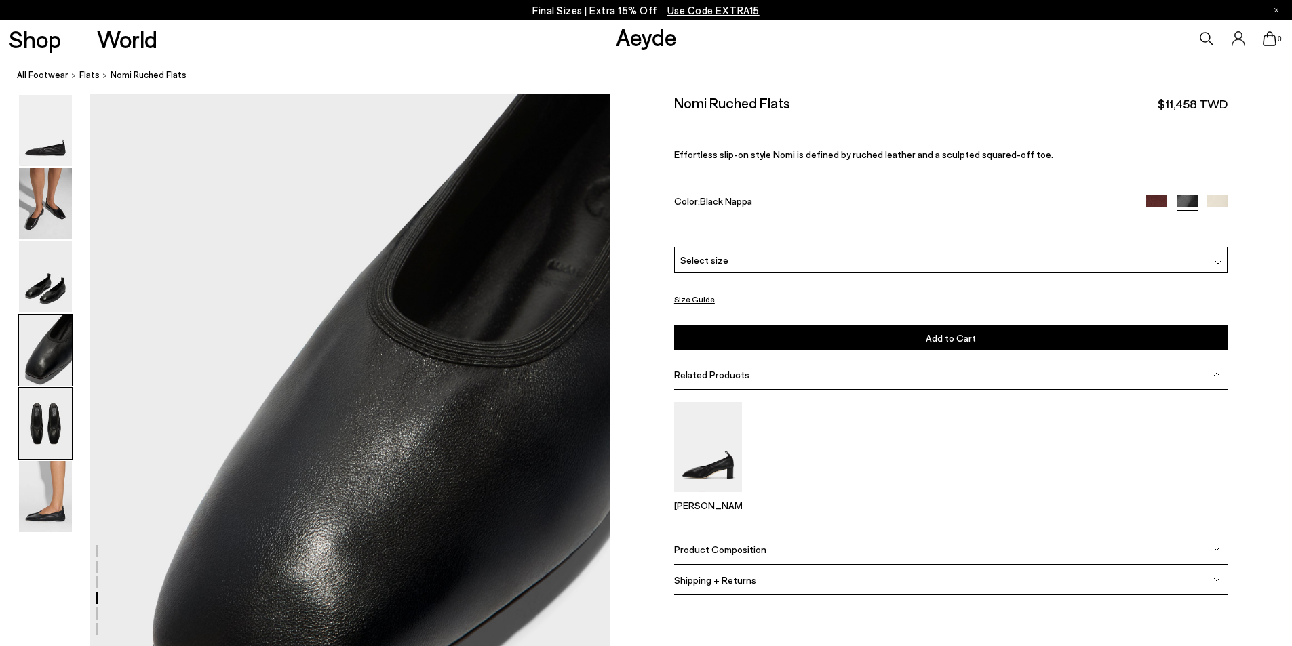
click at [46, 419] on img at bounding box center [45, 423] width 53 height 71
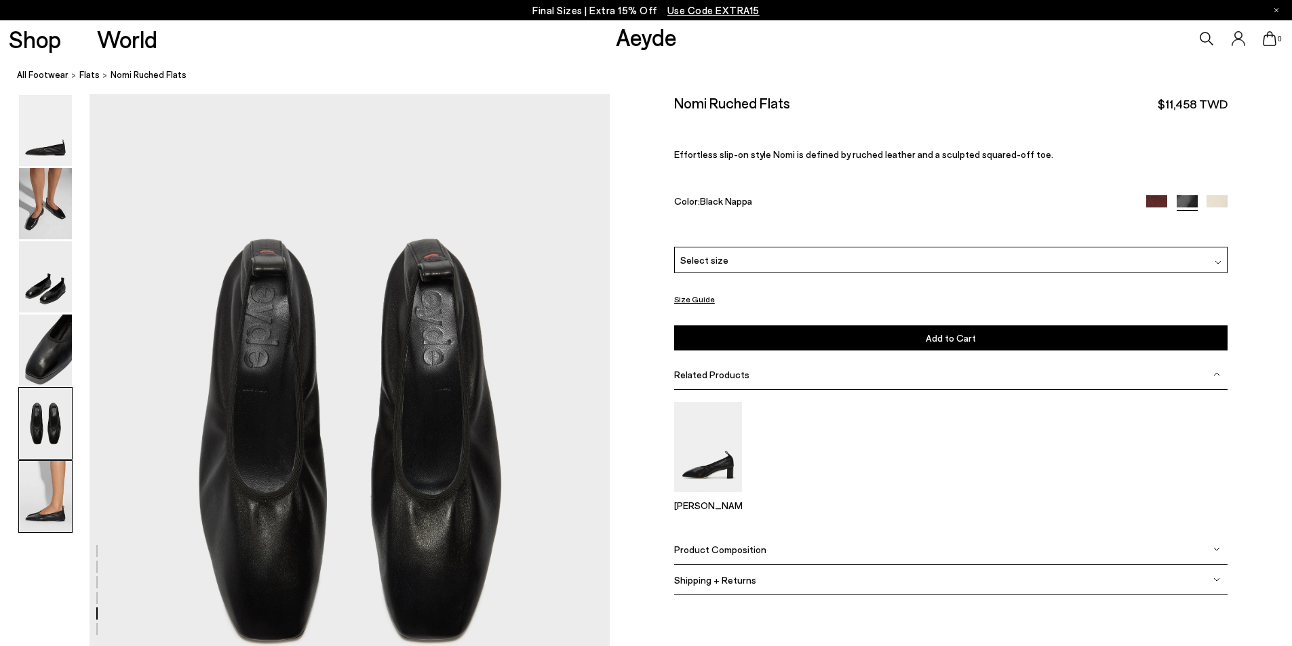
click at [60, 486] on img at bounding box center [45, 496] width 53 height 71
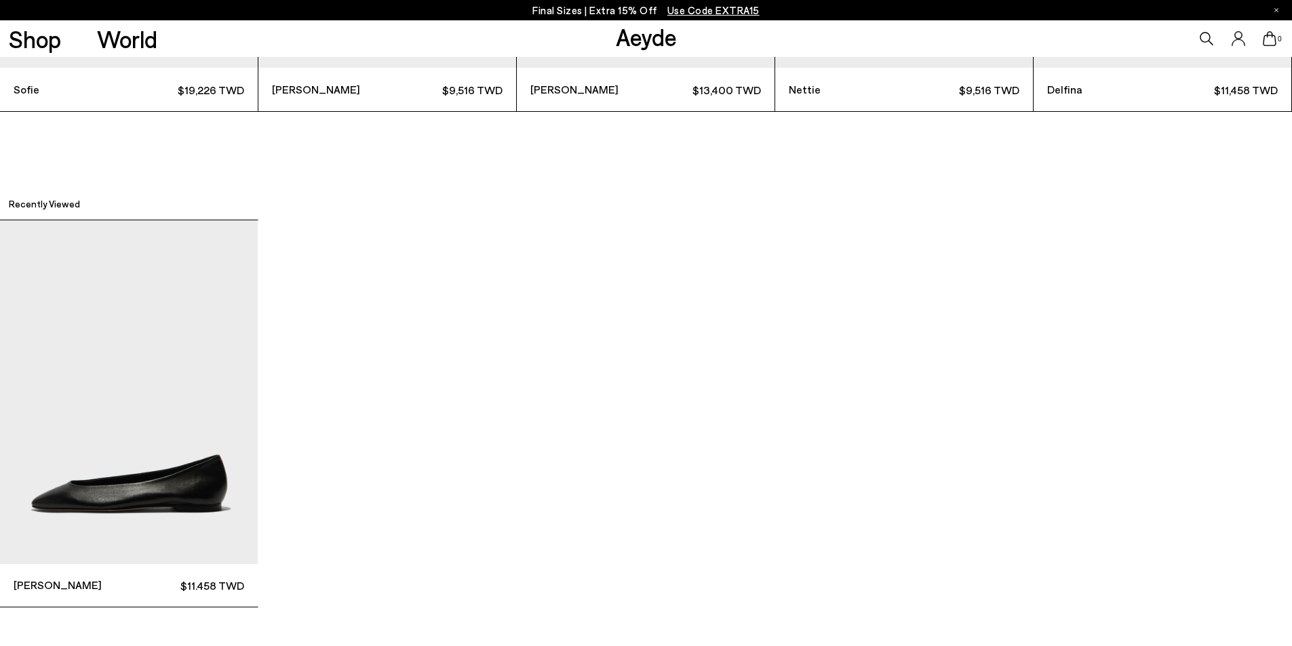
scroll to position [4515, 0]
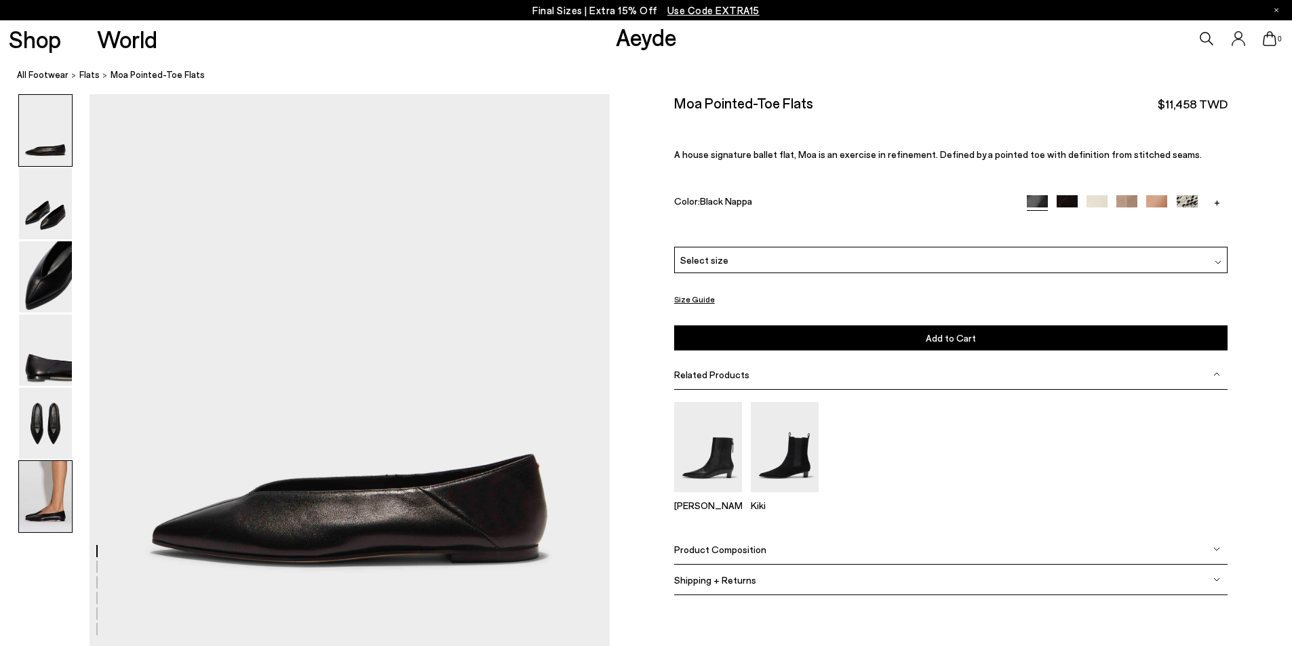
click at [45, 515] on img at bounding box center [45, 496] width 53 height 71
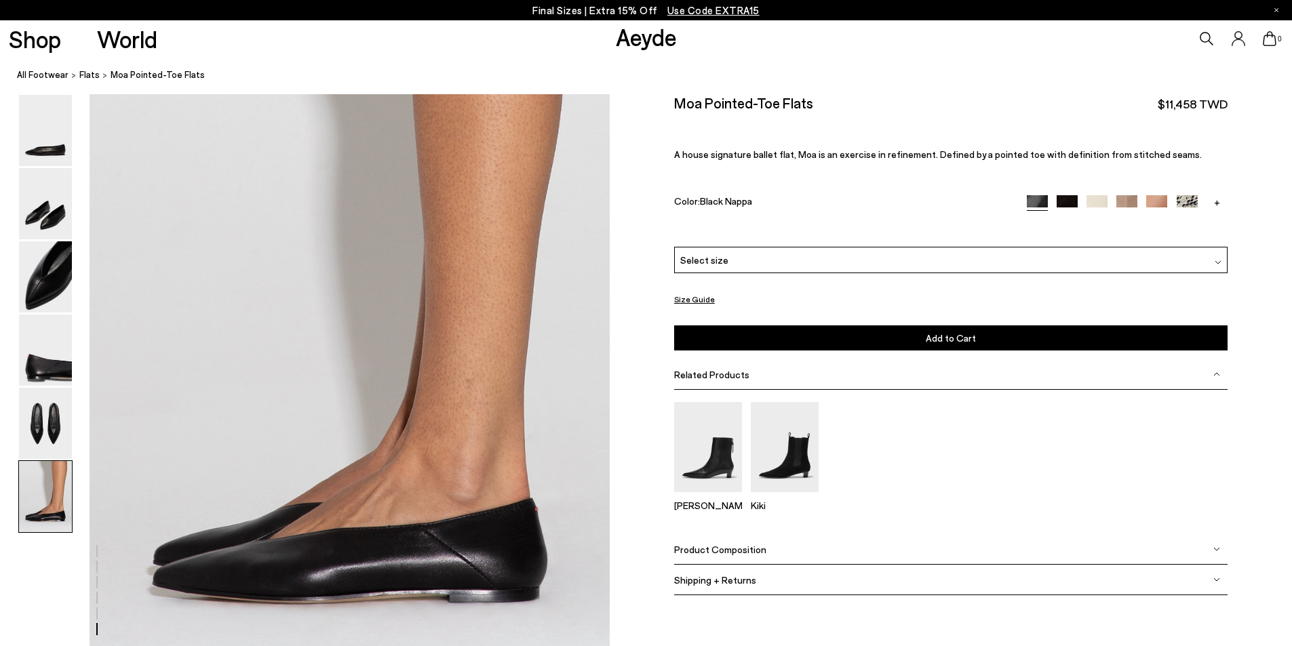
scroll to position [3430, 0]
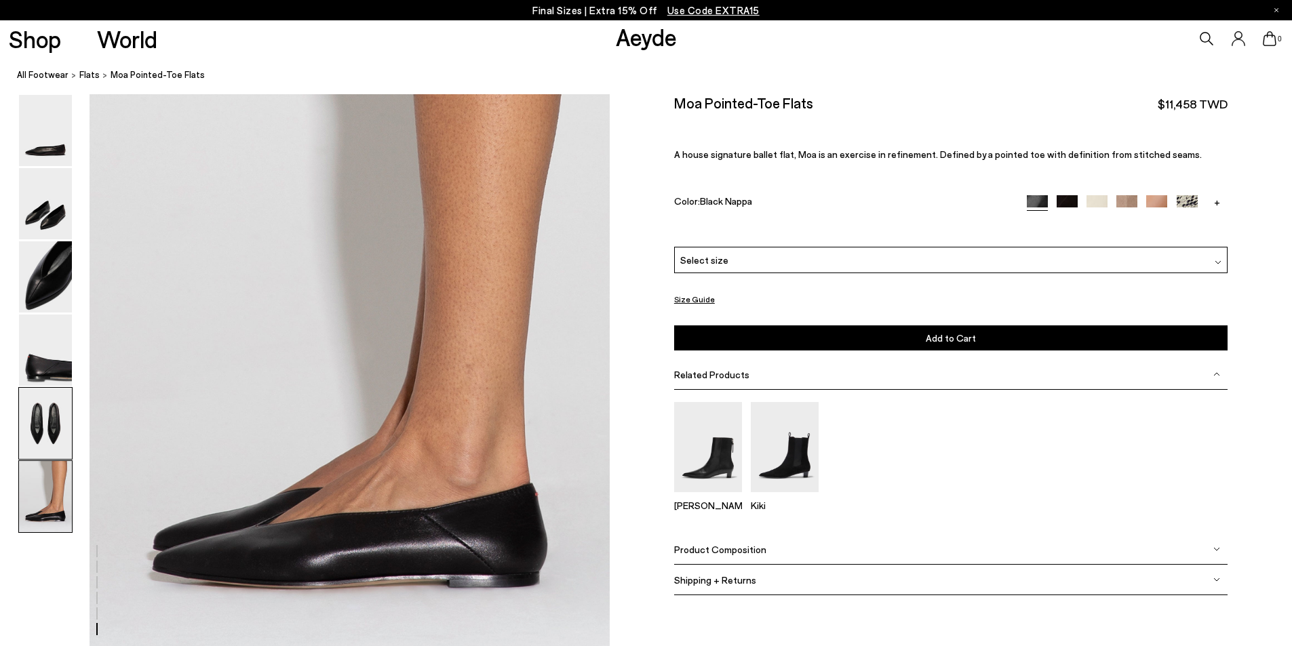
click at [39, 459] on div at bounding box center [45, 423] width 54 height 73
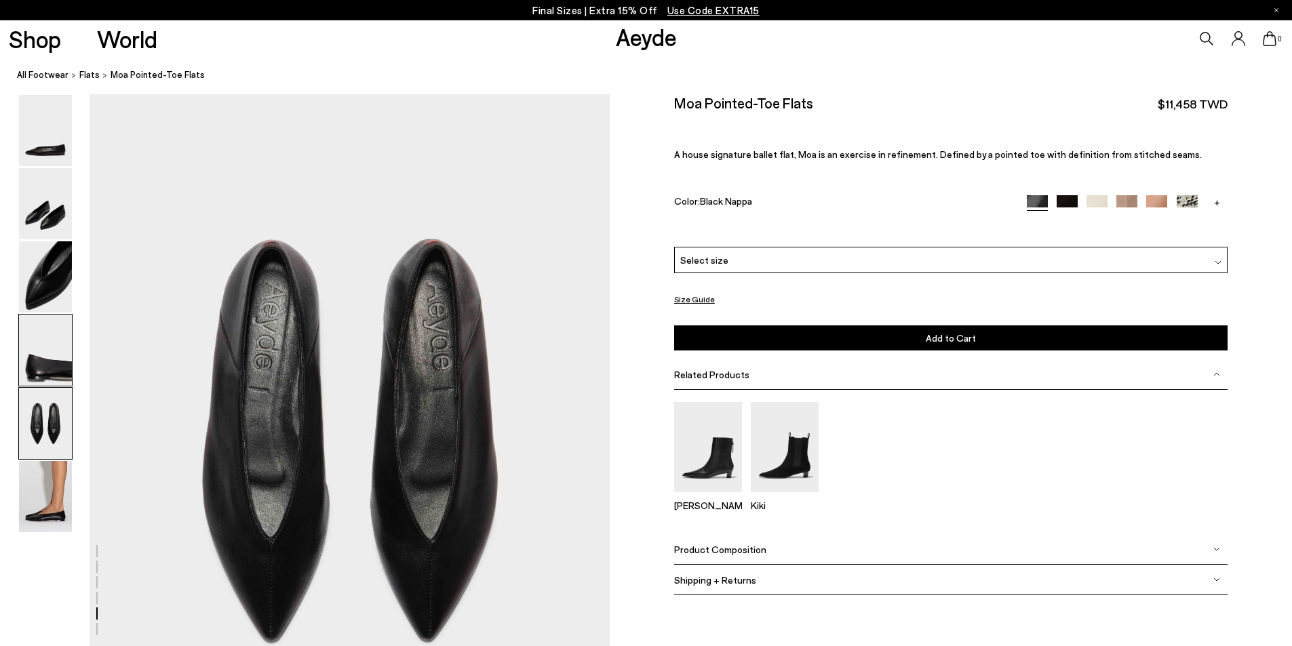
click at [43, 382] on img at bounding box center [45, 350] width 53 height 71
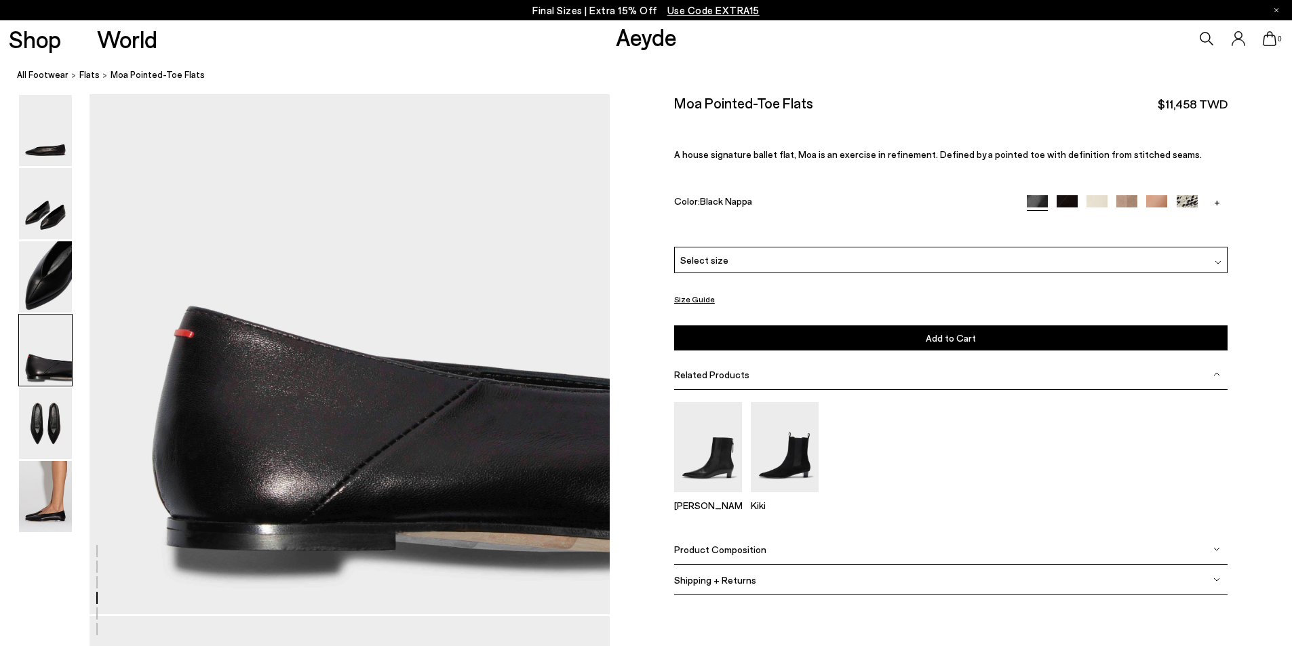
scroll to position [1946, 0]
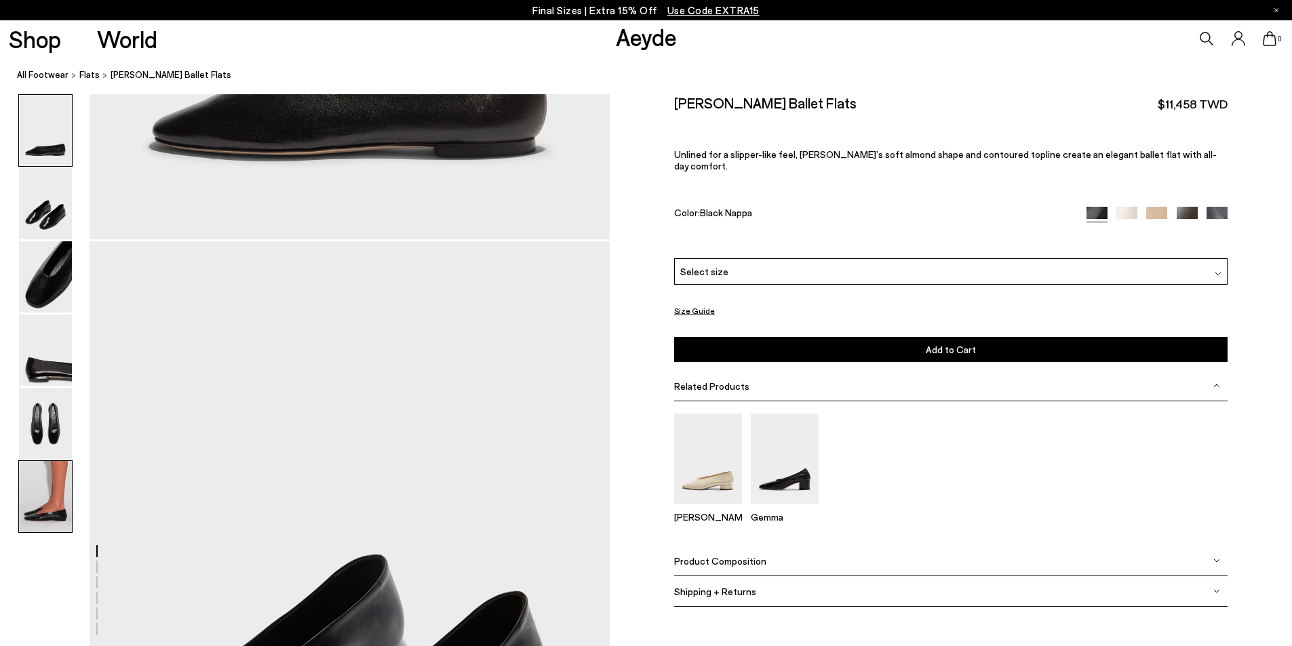
click at [33, 512] on img at bounding box center [45, 496] width 53 height 71
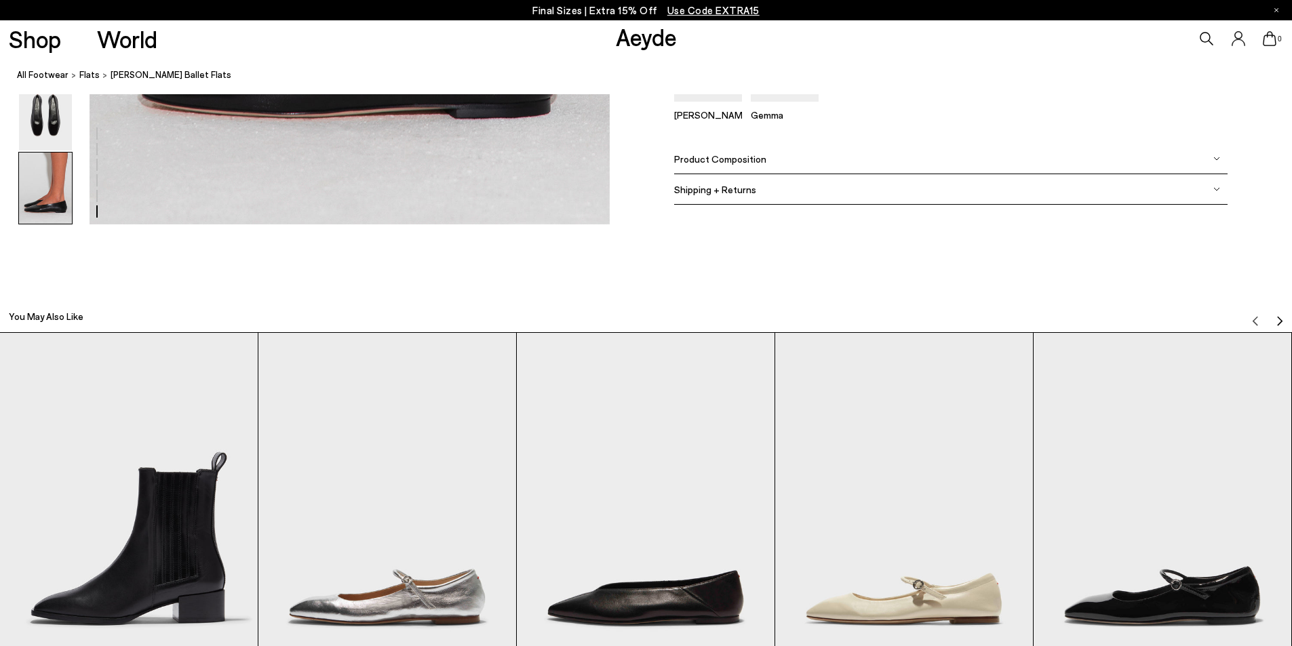
scroll to position [4379, 0]
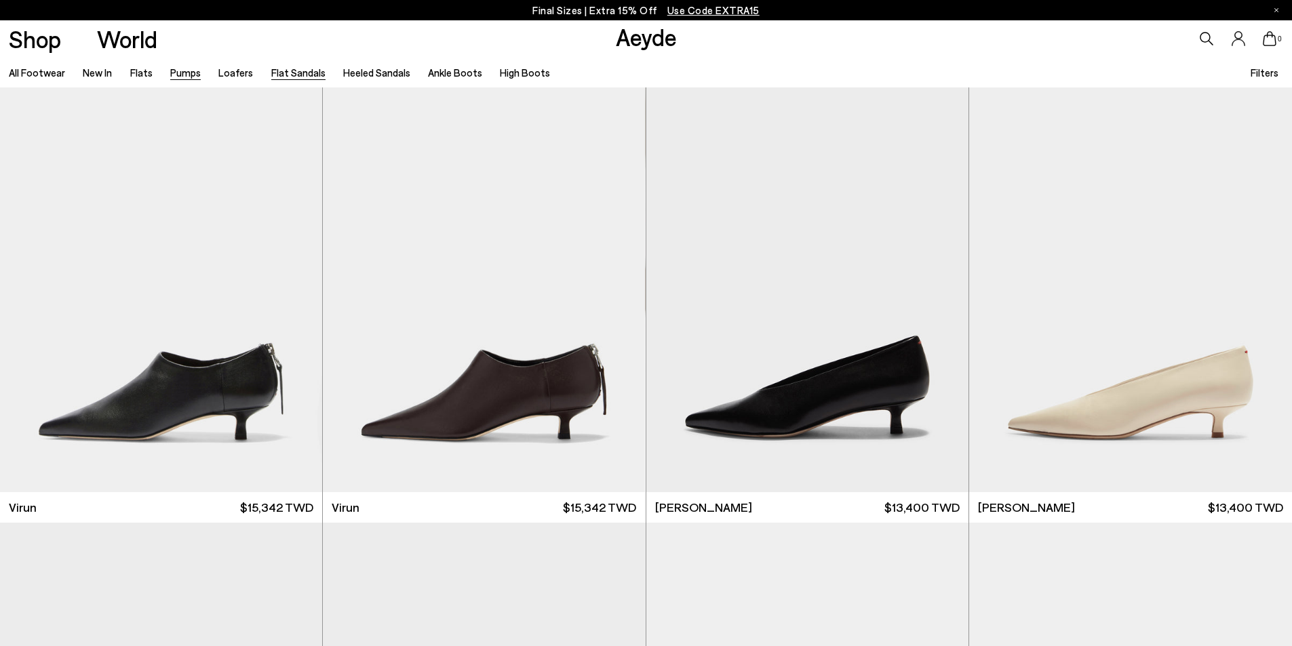
click at [281, 78] on link "Flat Sandals" at bounding box center [298, 72] width 54 height 12
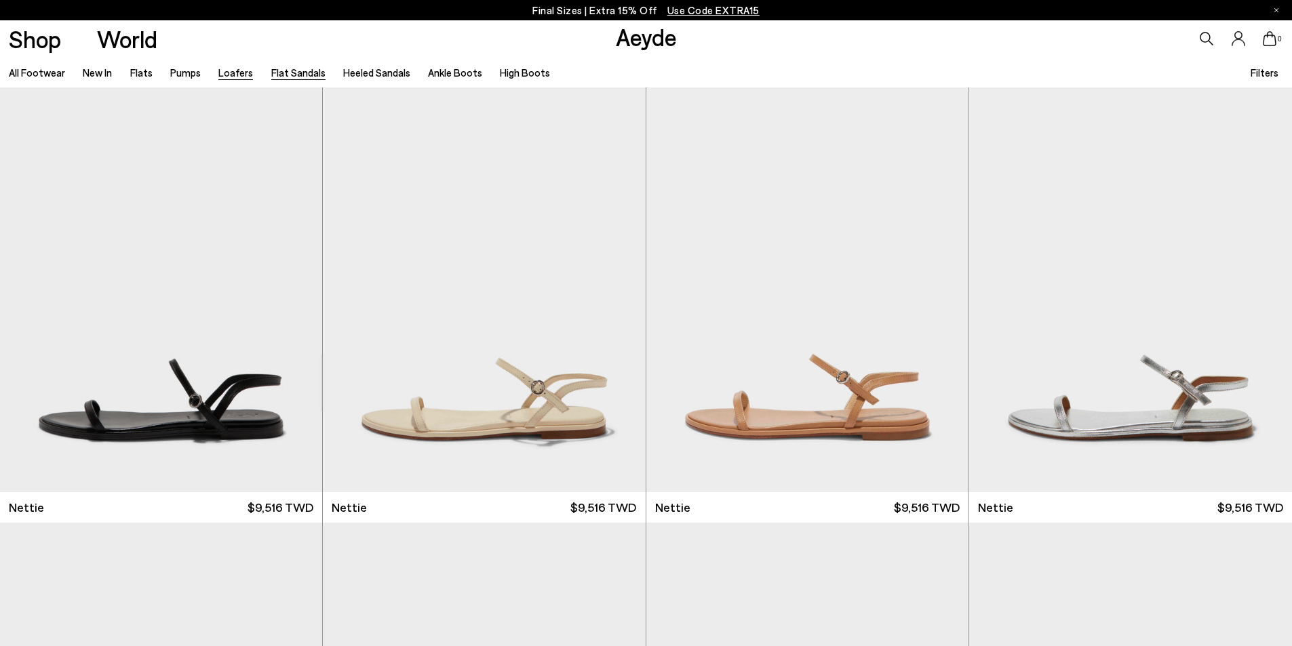
click at [233, 78] on link "Loafers" at bounding box center [235, 72] width 35 height 12
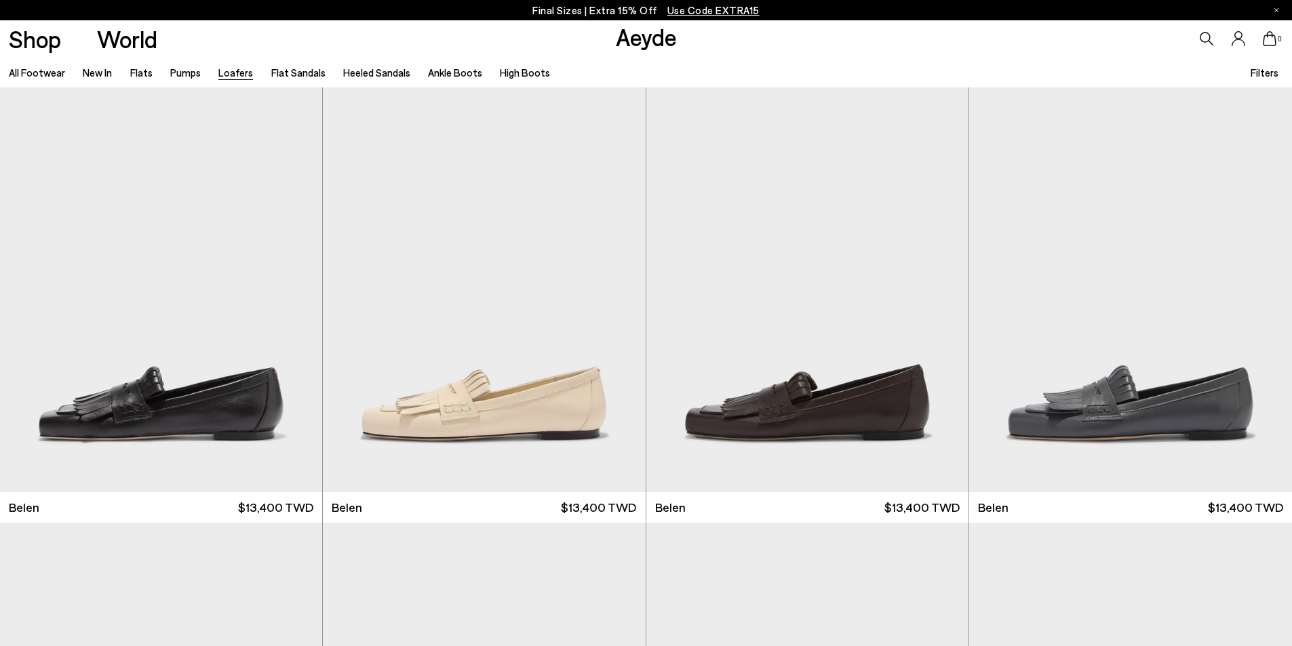
click at [143, 71] on link "Flats" at bounding box center [141, 72] width 22 height 12
